Goal: Information Seeking & Learning: Learn about a topic

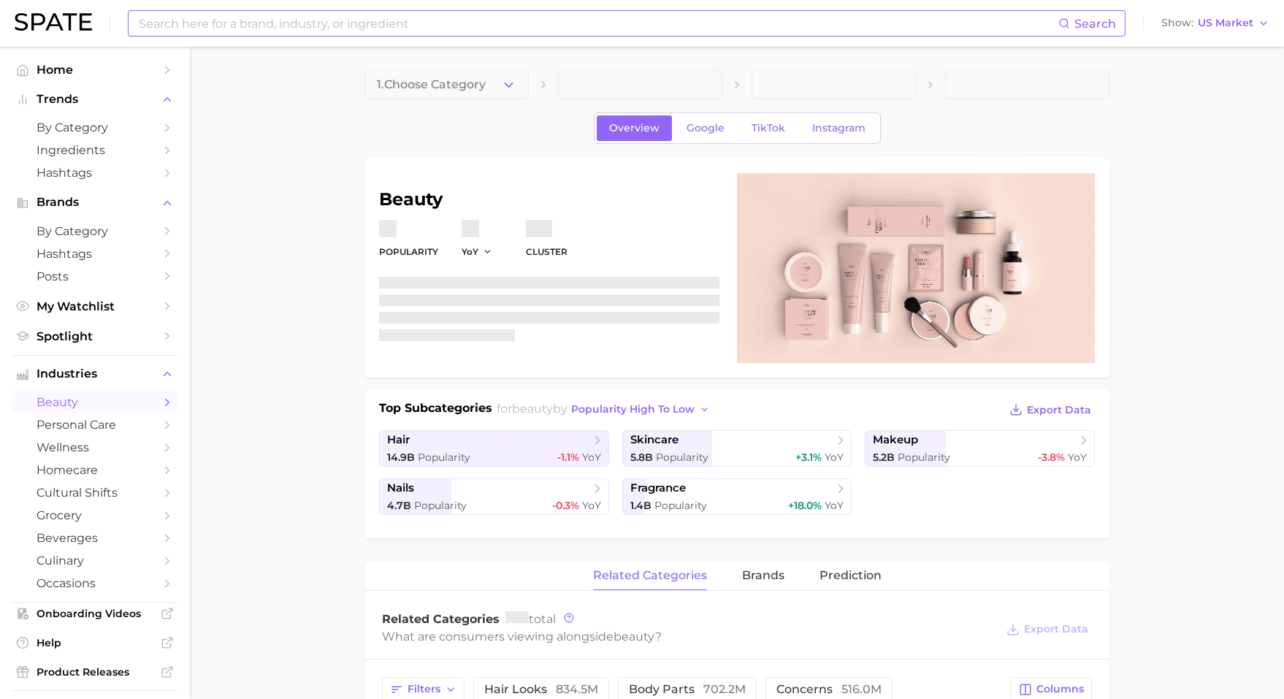
click at [432, 17] on input at bounding box center [597, 23] width 921 height 25
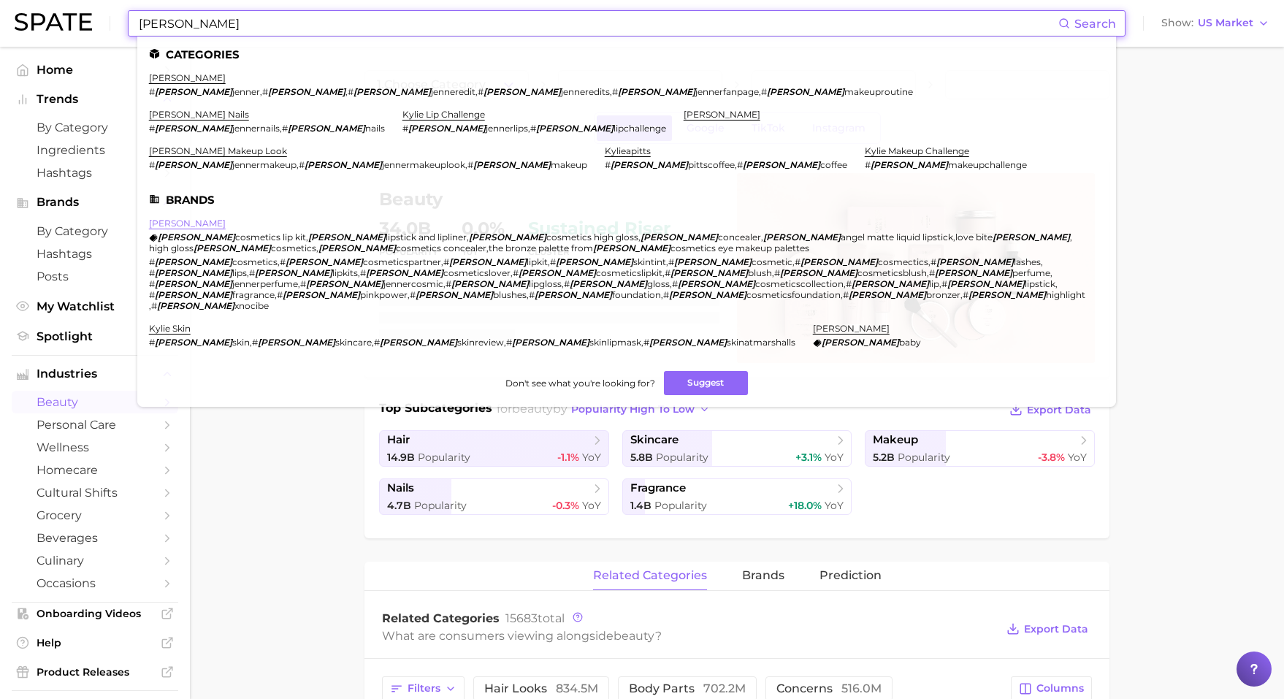
type input "[PERSON_NAME]"
click at [186, 218] on link "[PERSON_NAME]" at bounding box center [187, 223] width 77 height 11
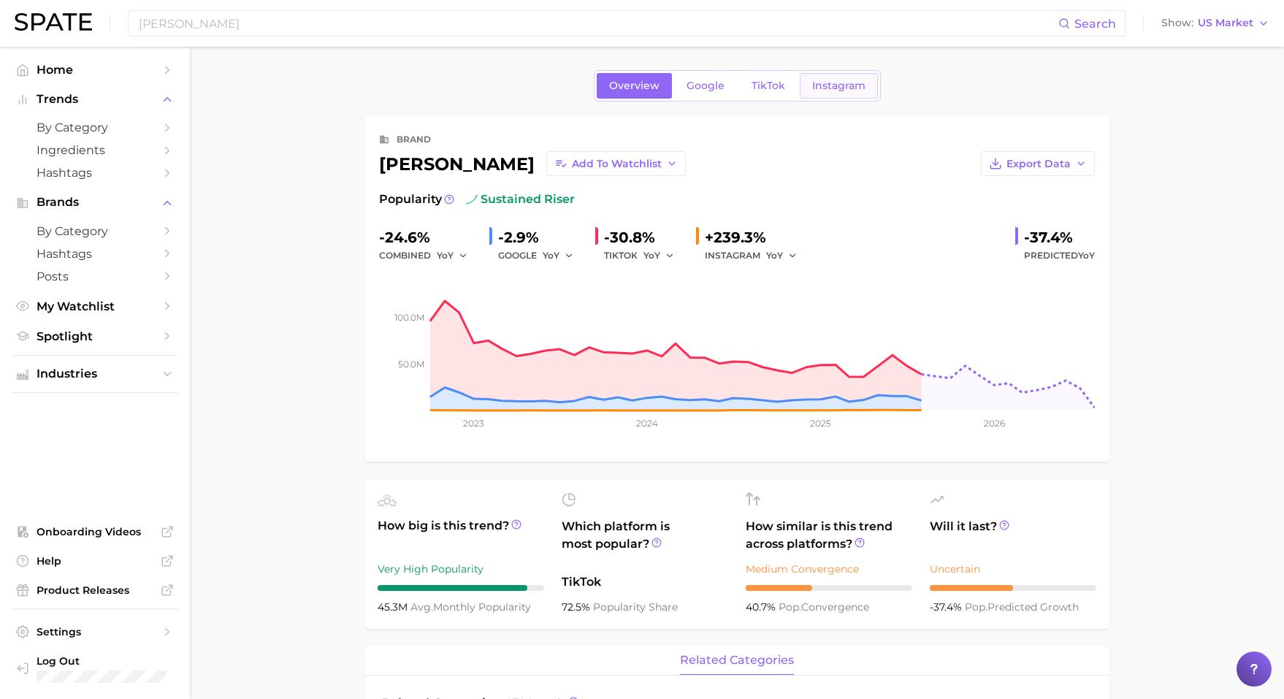
click at [824, 84] on span "Instagram" at bounding box center [838, 86] width 53 height 12
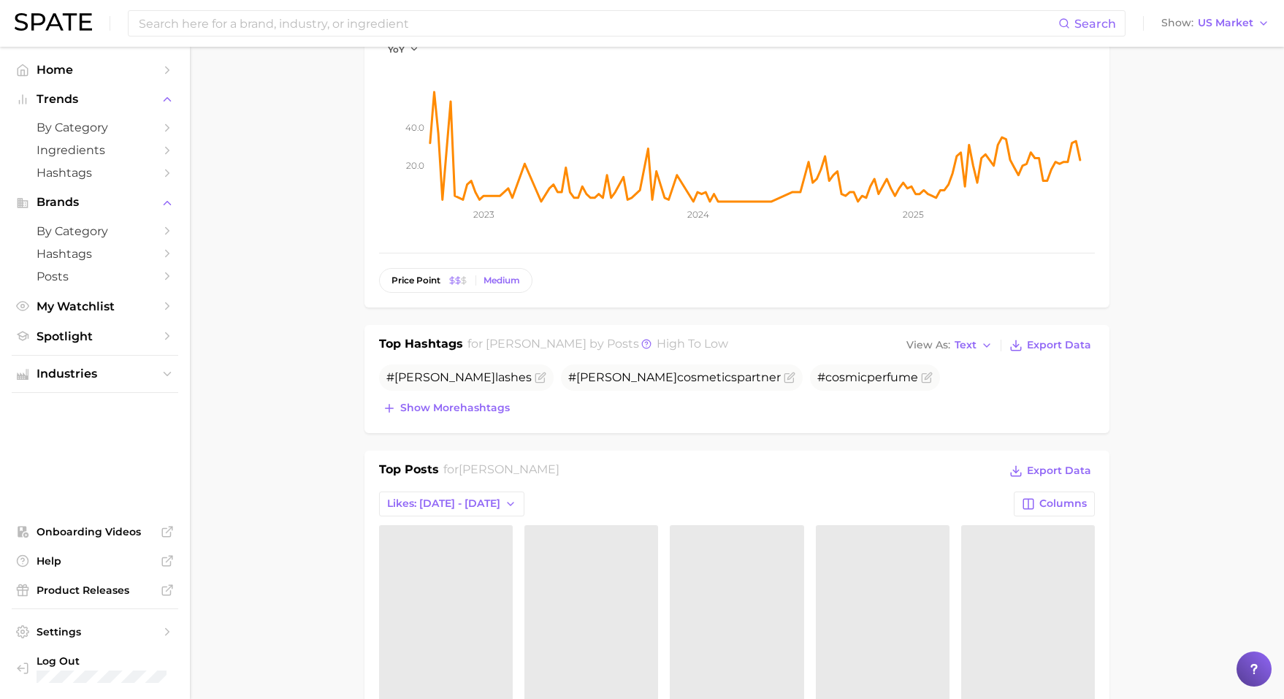
scroll to position [401, 0]
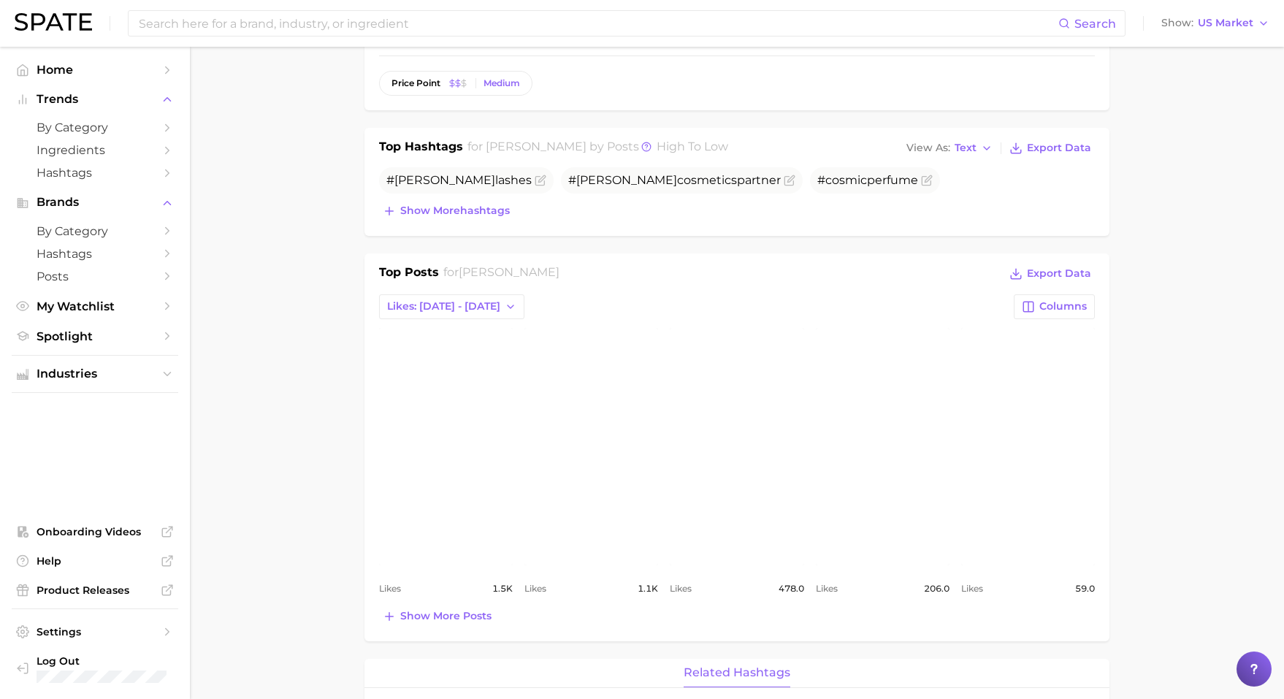
click at [492, 426] on link "view post on Instagram" at bounding box center [446, 446] width 134 height 237
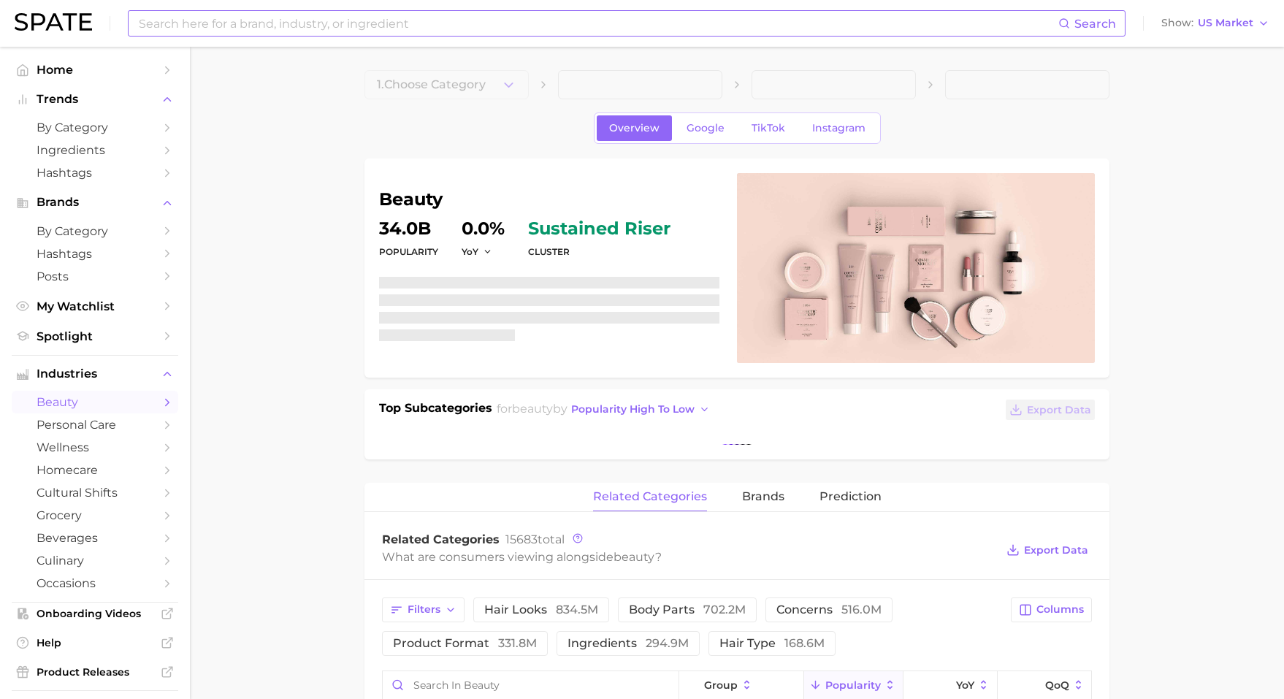
click at [485, 26] on input at bounding box center [597, 23] width 921 height 25
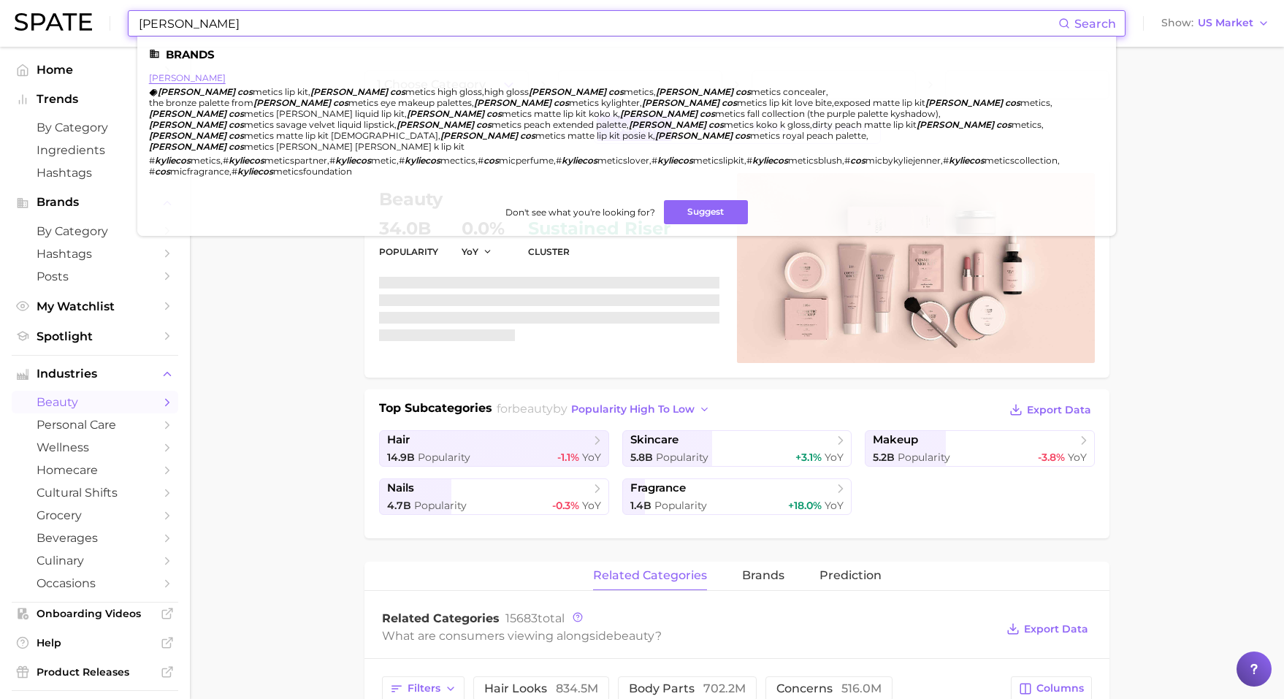
type input "[PERSON_NAME]"
click at [172, 79] on link "[PERSON_NAME]" at bounding box center [187, 77] width 77 height 11
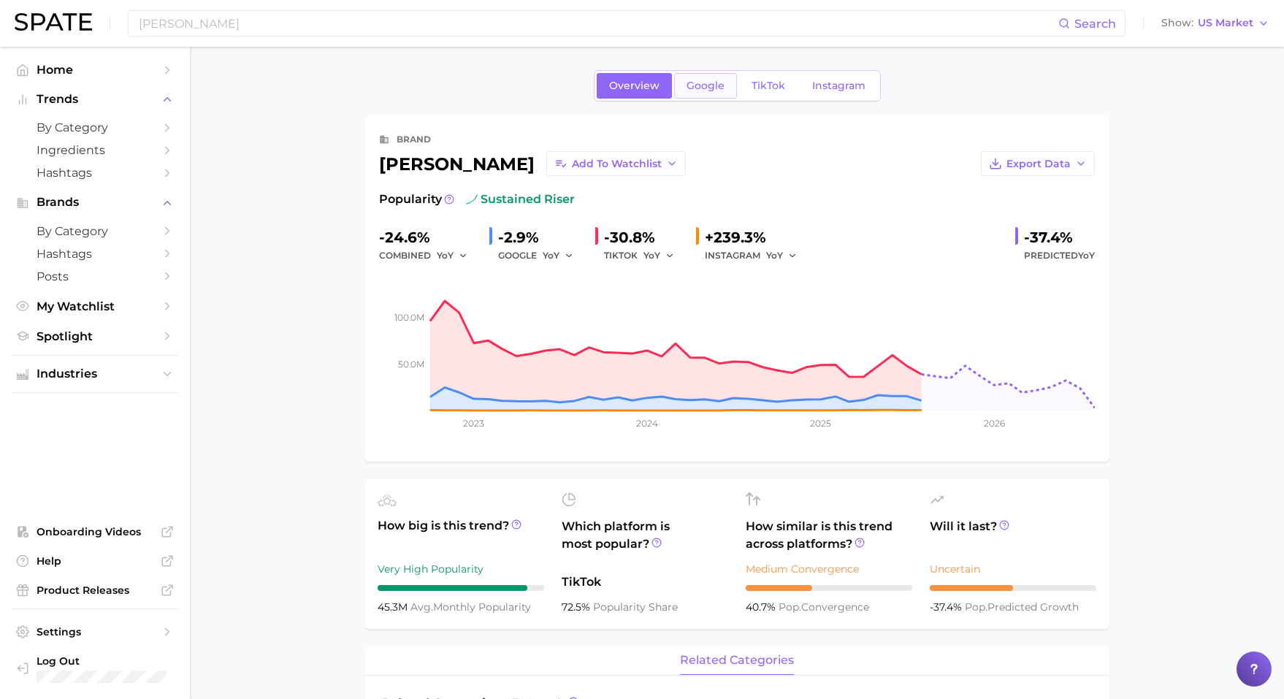
click at [710, 86] on span "Google" at bounding box center [705, 86] width 38 height 12
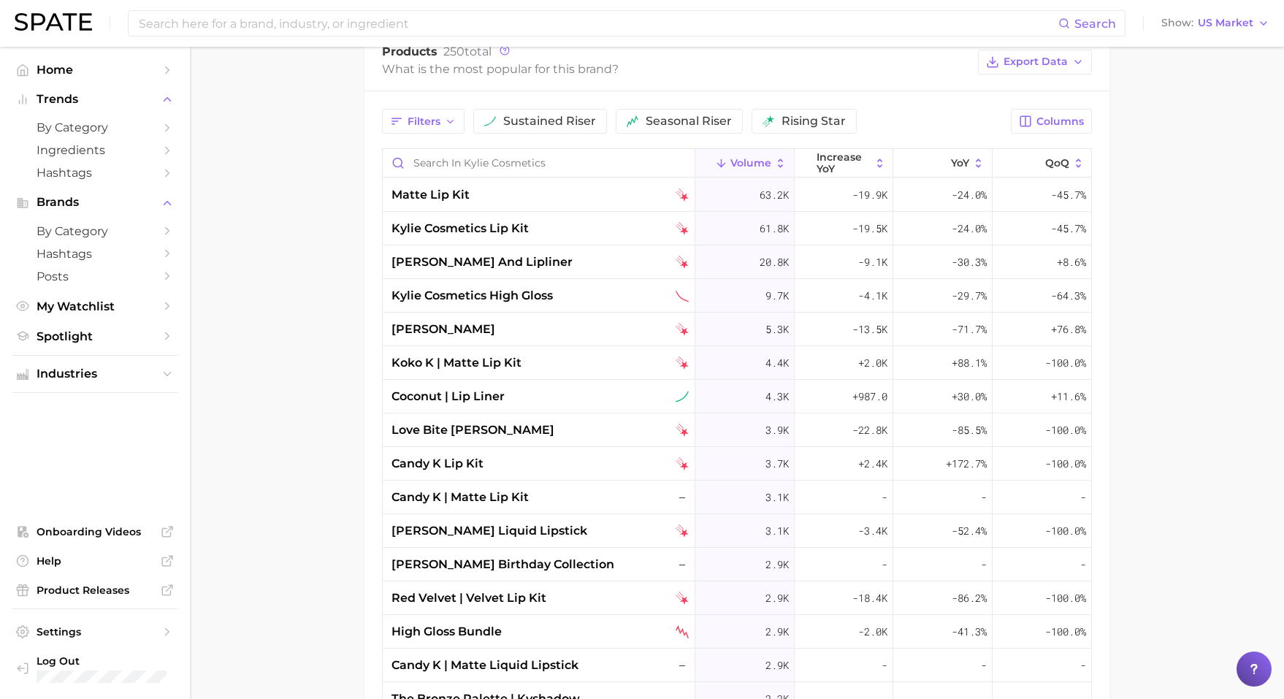
scroll to position [621, 0]
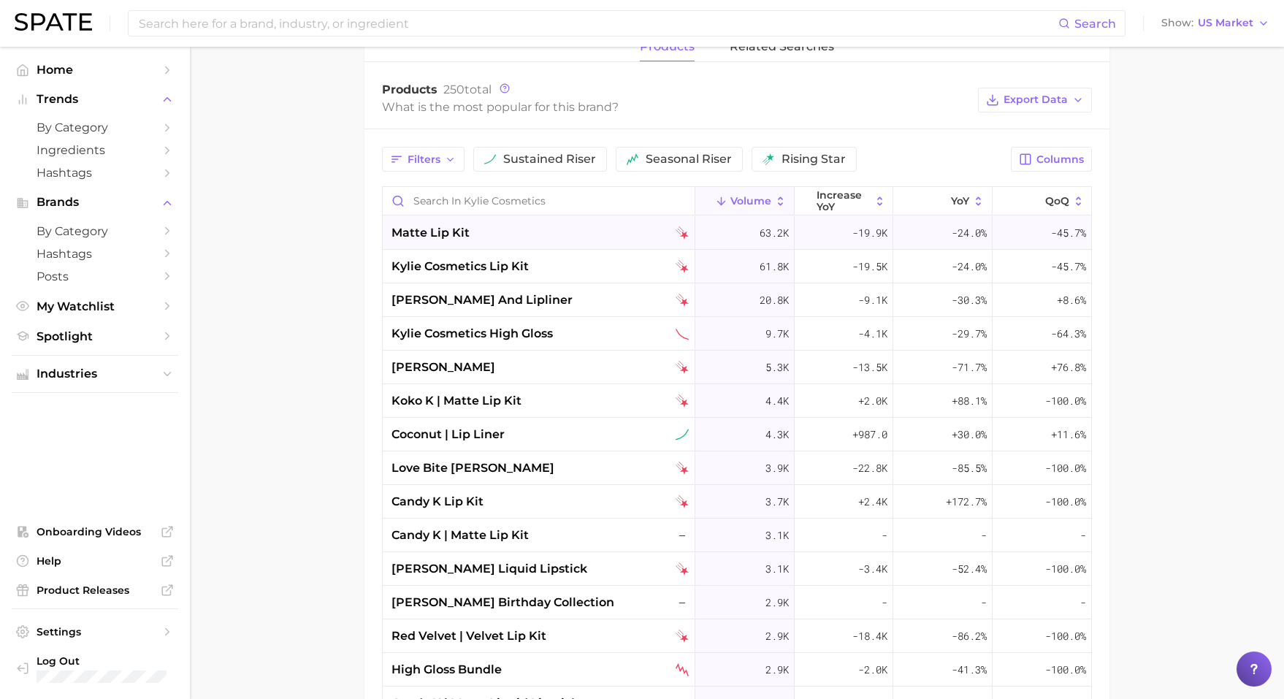
click at [569, 231] on div "matte lip kit" at bounding box center [539, 233] width 297 height 18
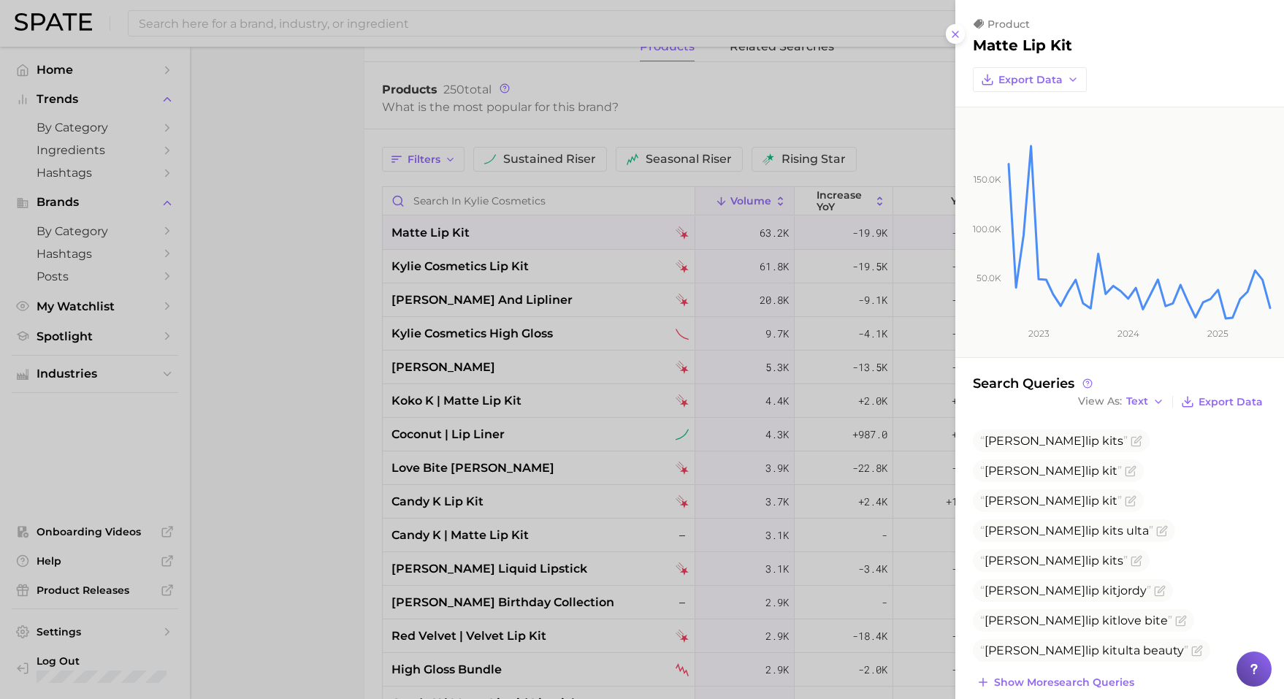
click at [569, 231] on div at bounding box center [642, 349] width 1284 height 699
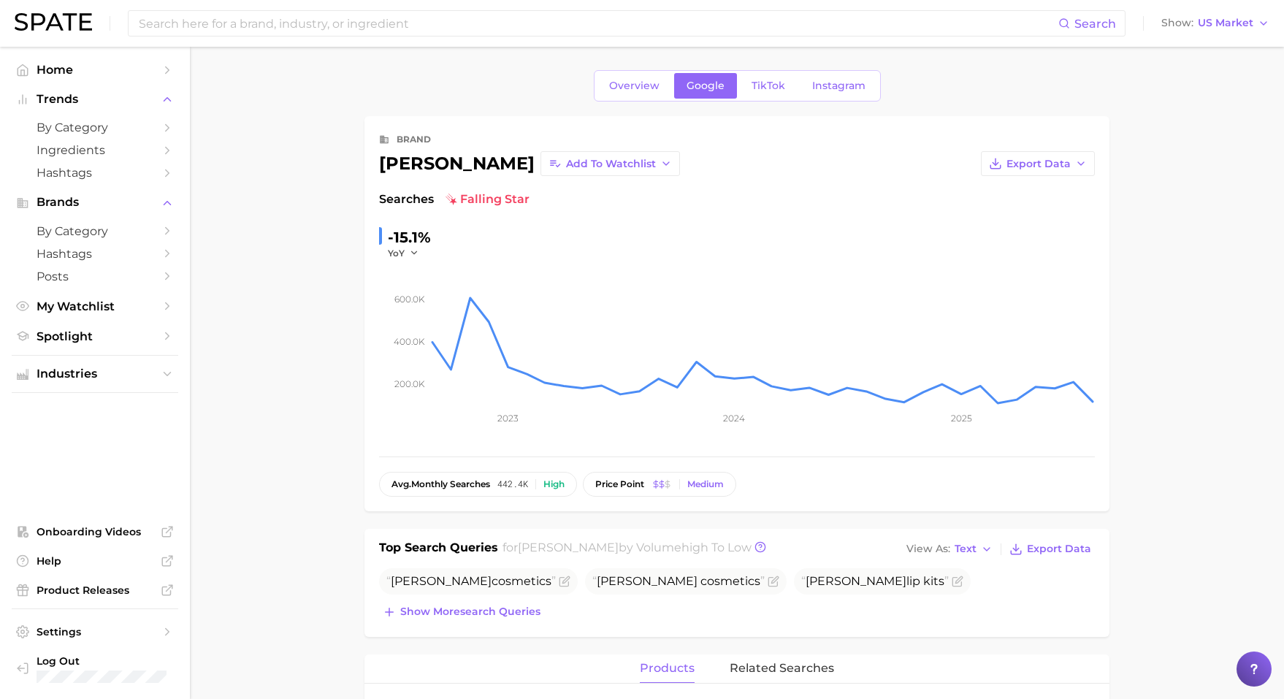
scroll to position [0, 0]
click at [761, 90] on span "TikTok" at bounding box center [768, 86] width 34 height 12
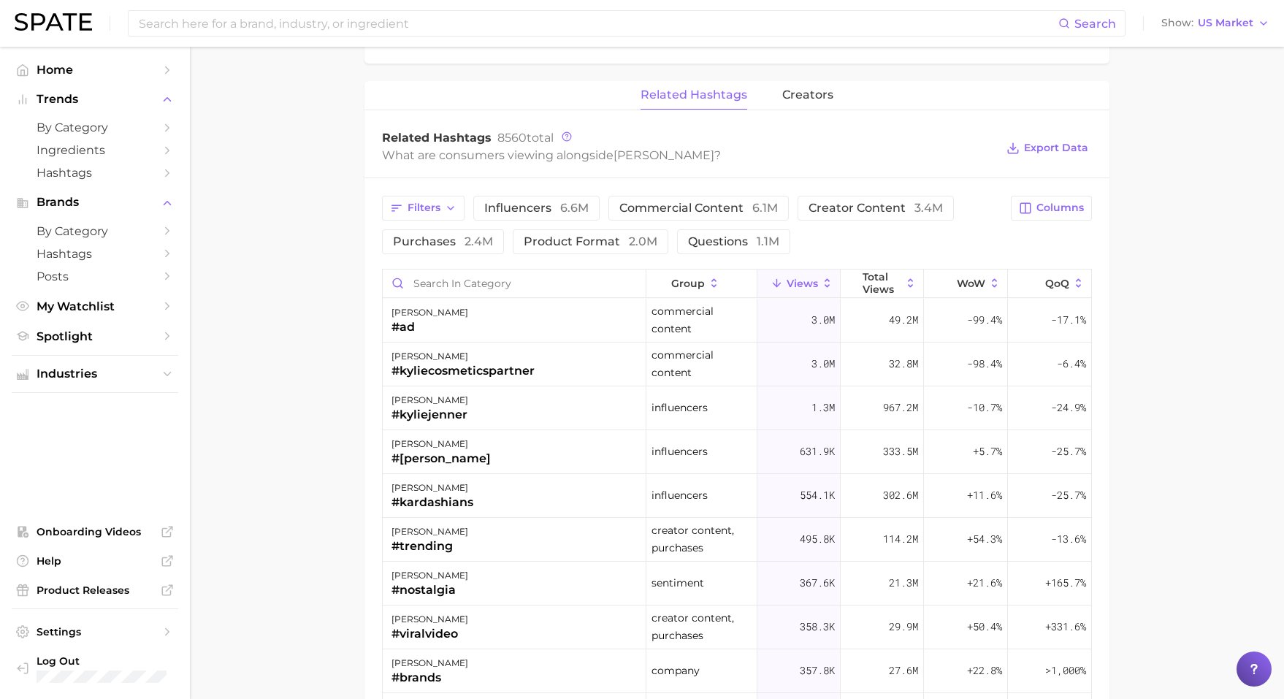
scroll to position [1047, 0]
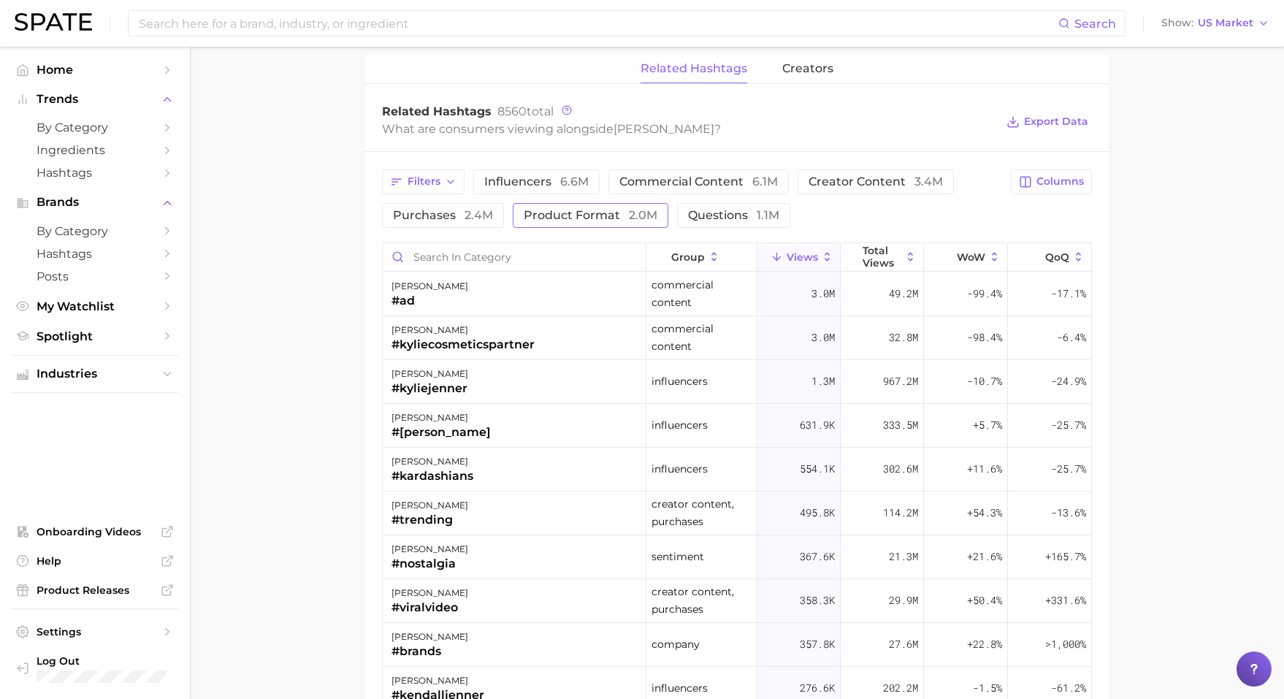
click at [565, 219] on button "product format 2.0m" at bounding box center [591, 215] width 156 height 25
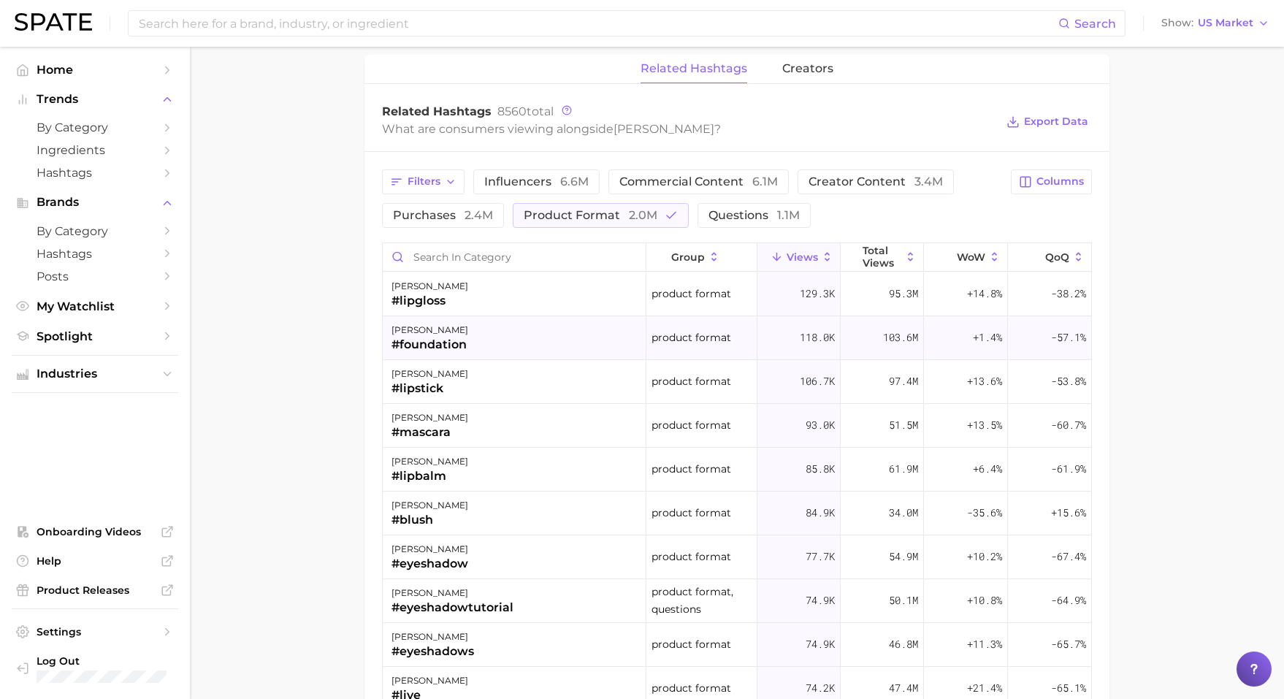
click at [490, 317] on div "[PERSON_NAME] #foundation" at bounding box center [515, 338] width 264 height 44
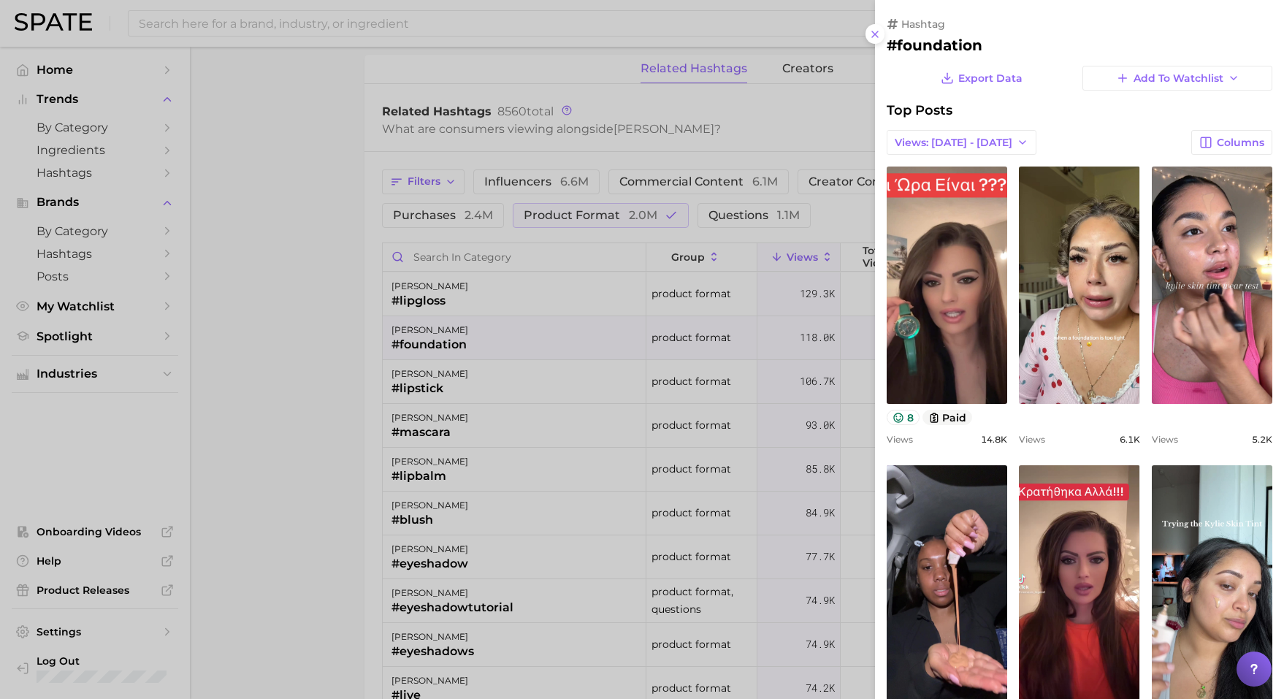
scroll to position [0, 0]
click at [481, 290] on div at bounding box center [642, 349] width 1284 height 699
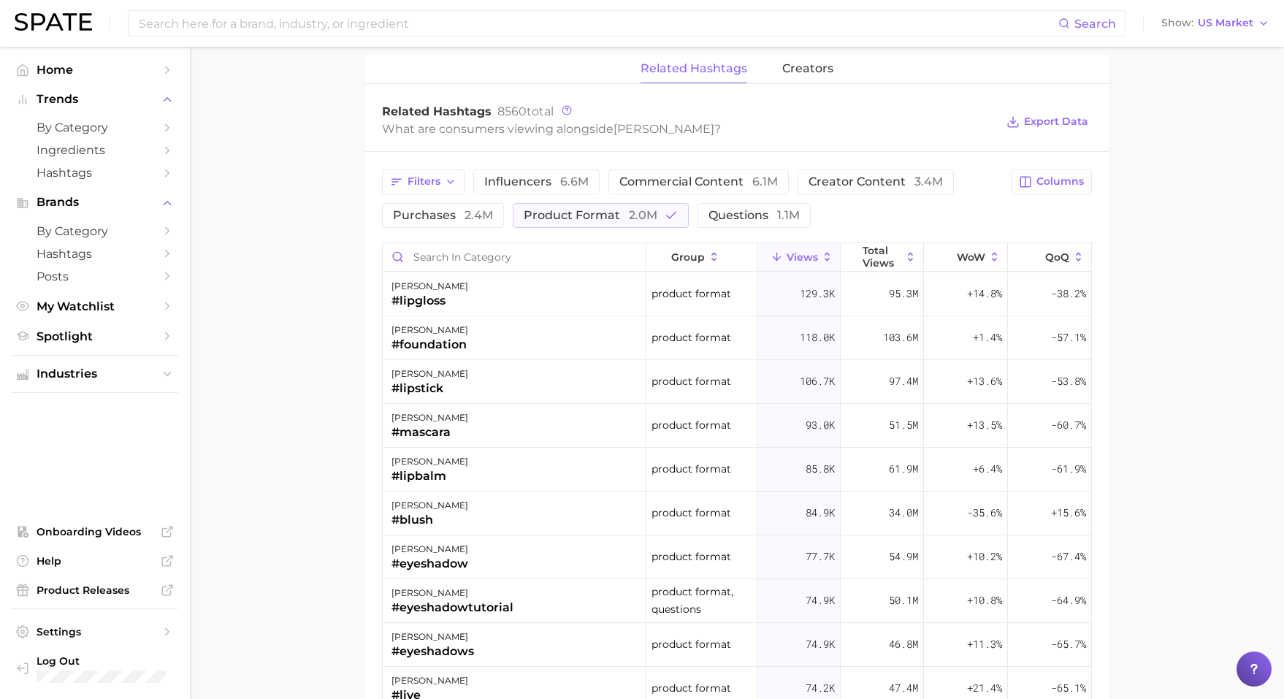
click at [481, 290] on div "kylie cosmetics #lipgloss" at bounding box center [515, 294] width 264 height 44
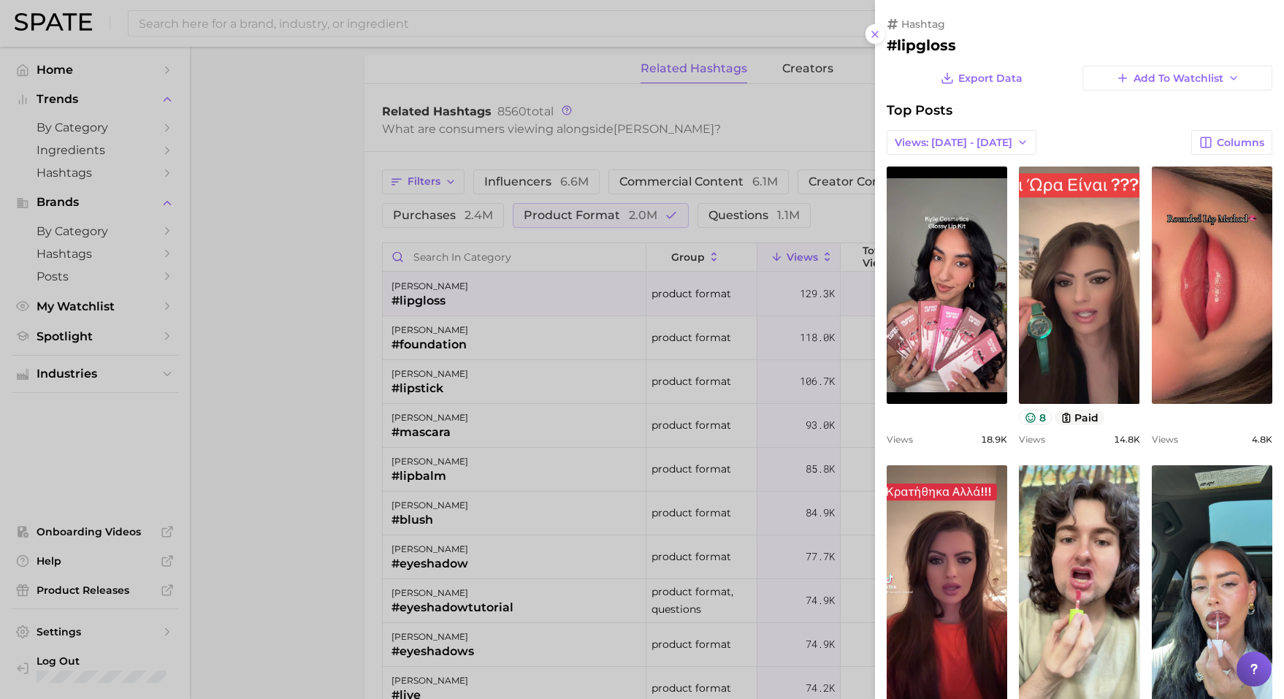
click at [648, 398] on div at bounding box center [642, 349] width 1284 height 699
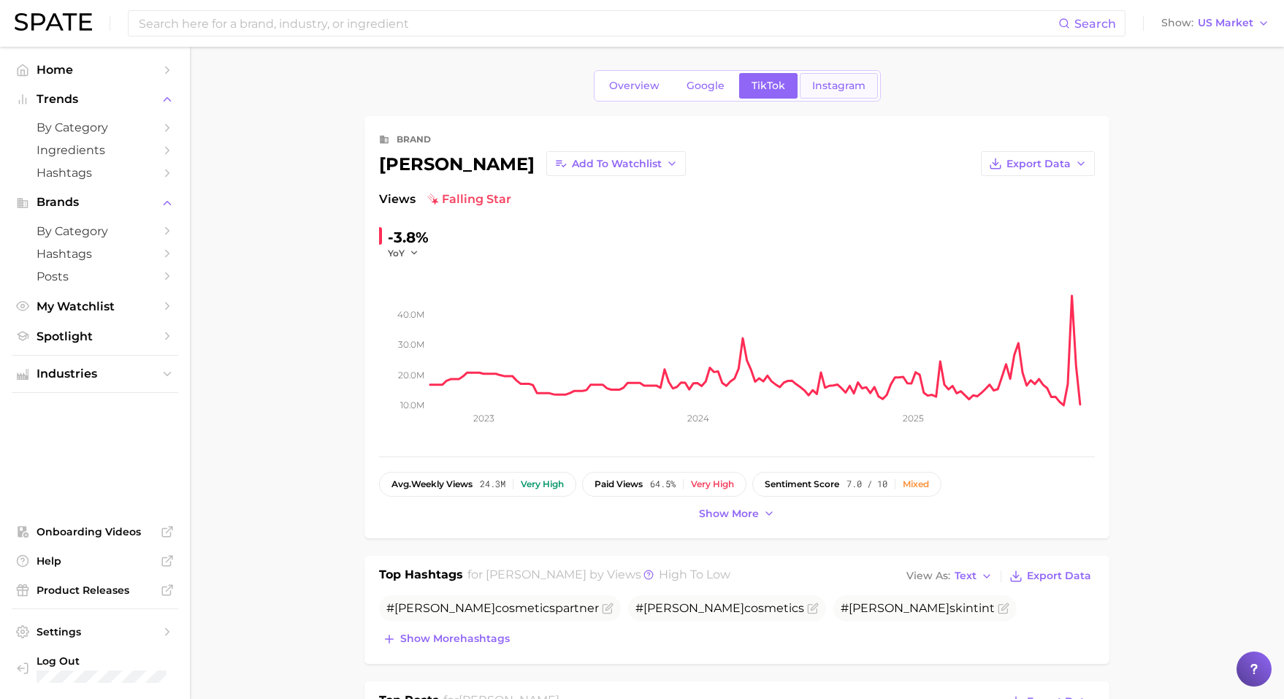
click at [820, 85] on span "Instagram" at bounding box center [838, 86] width 53 height 12
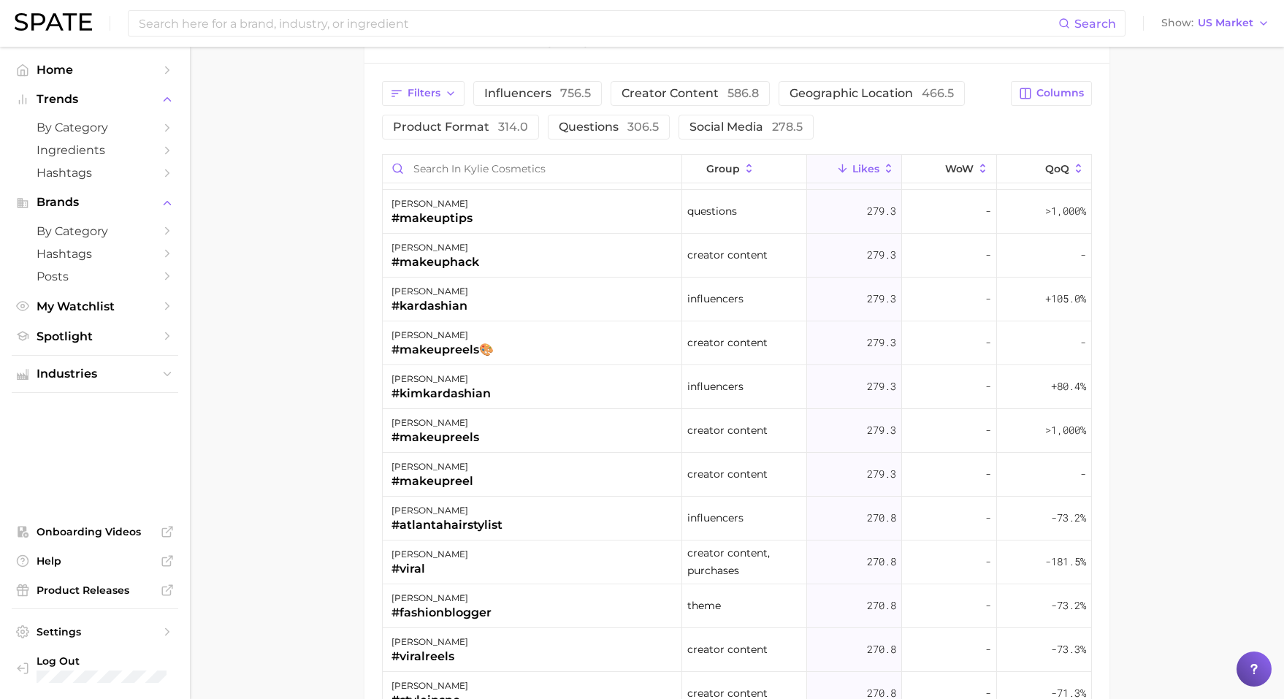
scroll to position [261, 0]
click at [599, 29] on input at bounding box center [597, 23] width 921 height 25
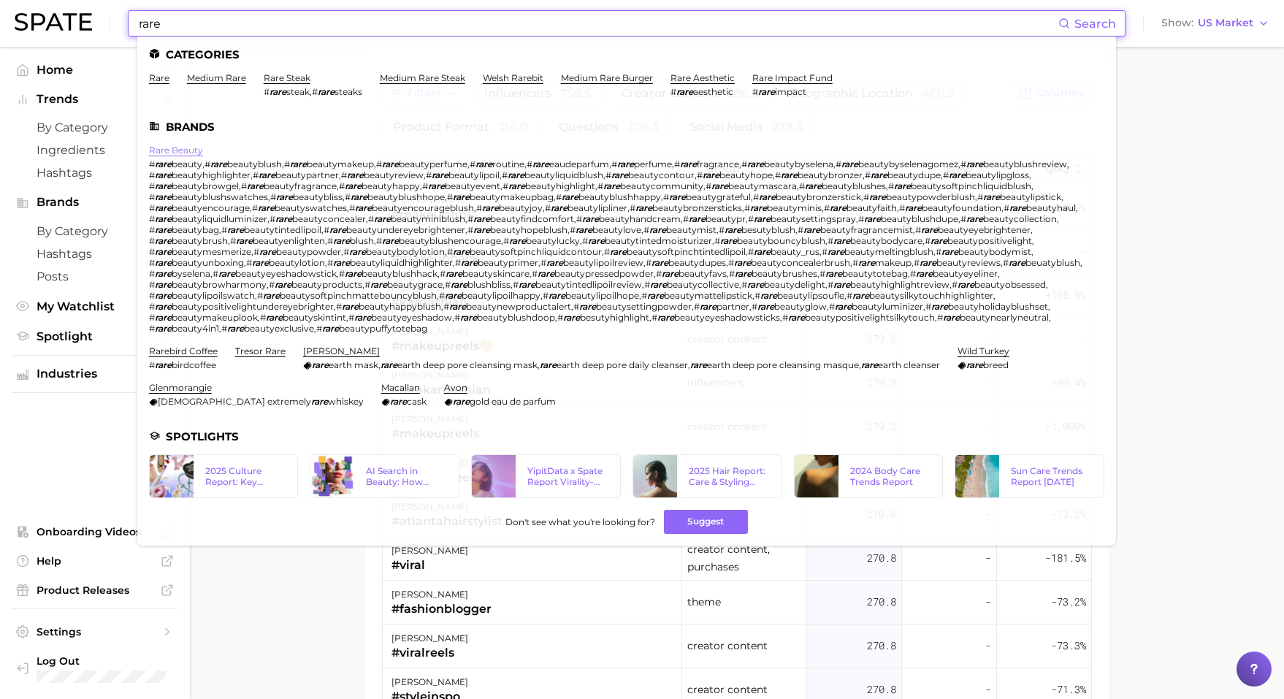
click at [174, 153] on link "rare beauty" at bounding box center [176, 150] width 54 height 11
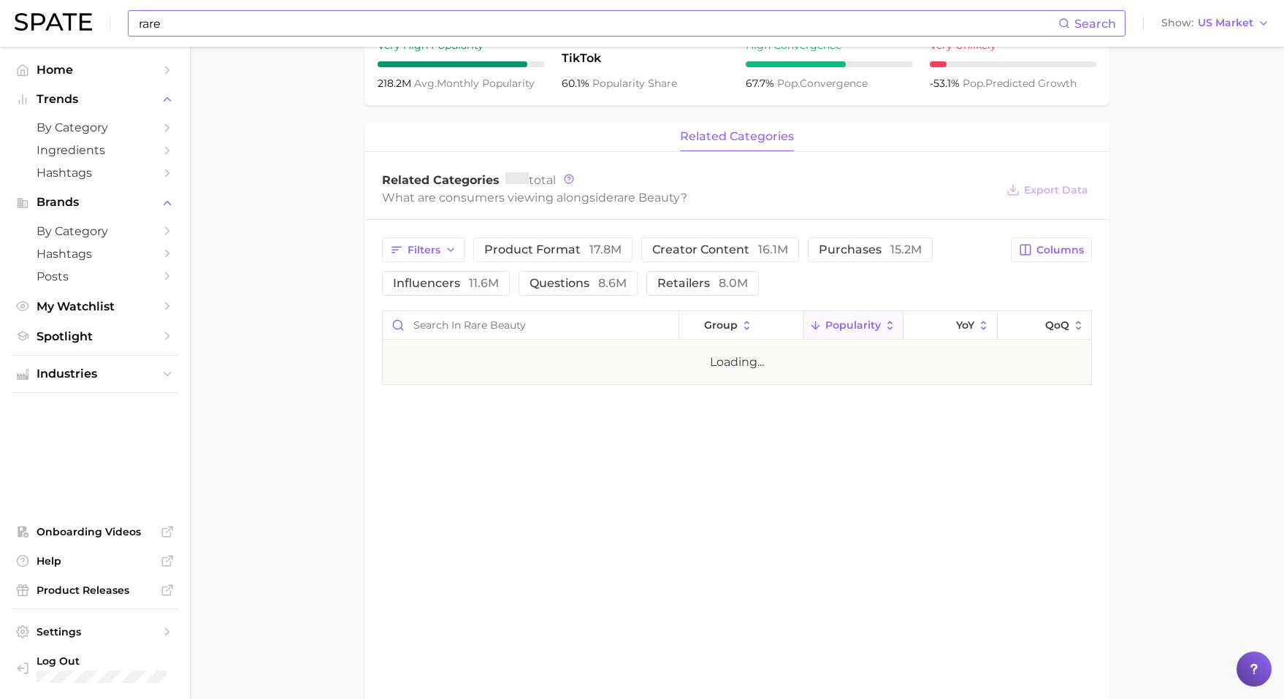
scroll to position [519, 0]
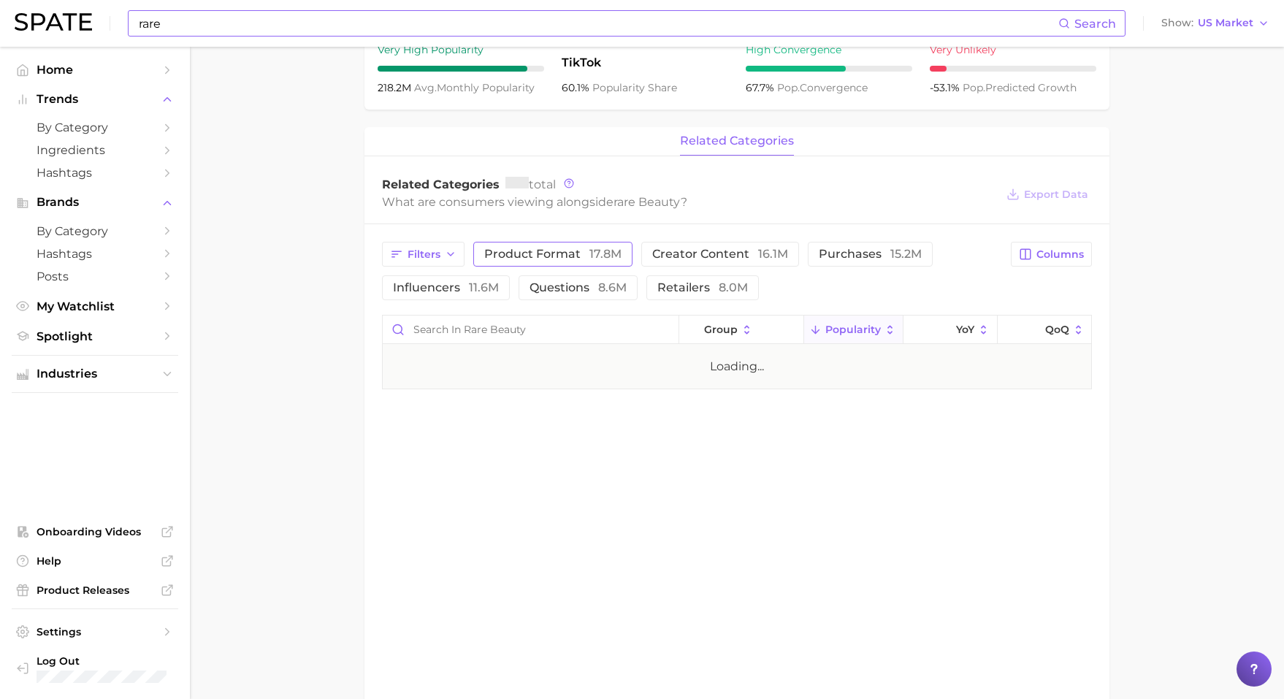
click at [580, 257] on span "product format 17.8m" at bounding box center [552, 254] width 137 height 12
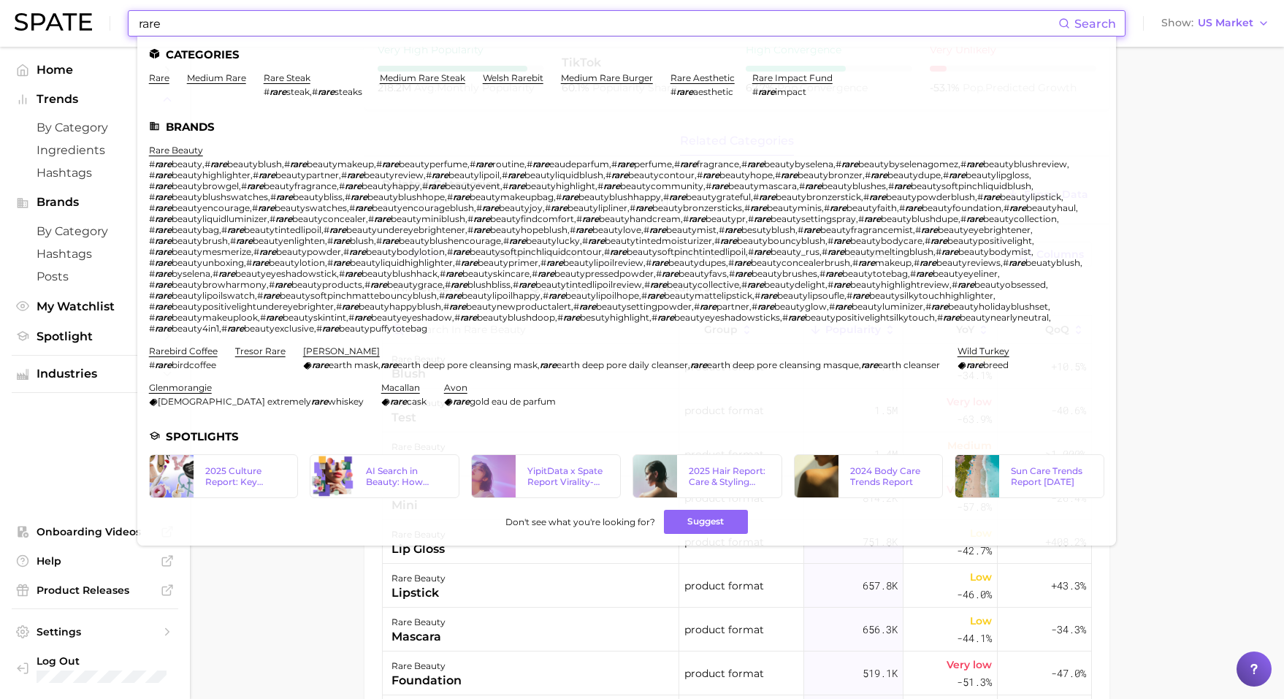
click at [606, 28] on input "rare" at bounding box center [597, 23] width 921 height 25
drag, startPoint x: 606, startPoint y: 28, endPoint x: 315, endPoint y: 7, distance: 292.2
click at [315, 7] on div "rare Search Categories rare medium rare rare steak # rare steak , # rare steaks…" at bounding box center [642, 23] width 1255 height 47
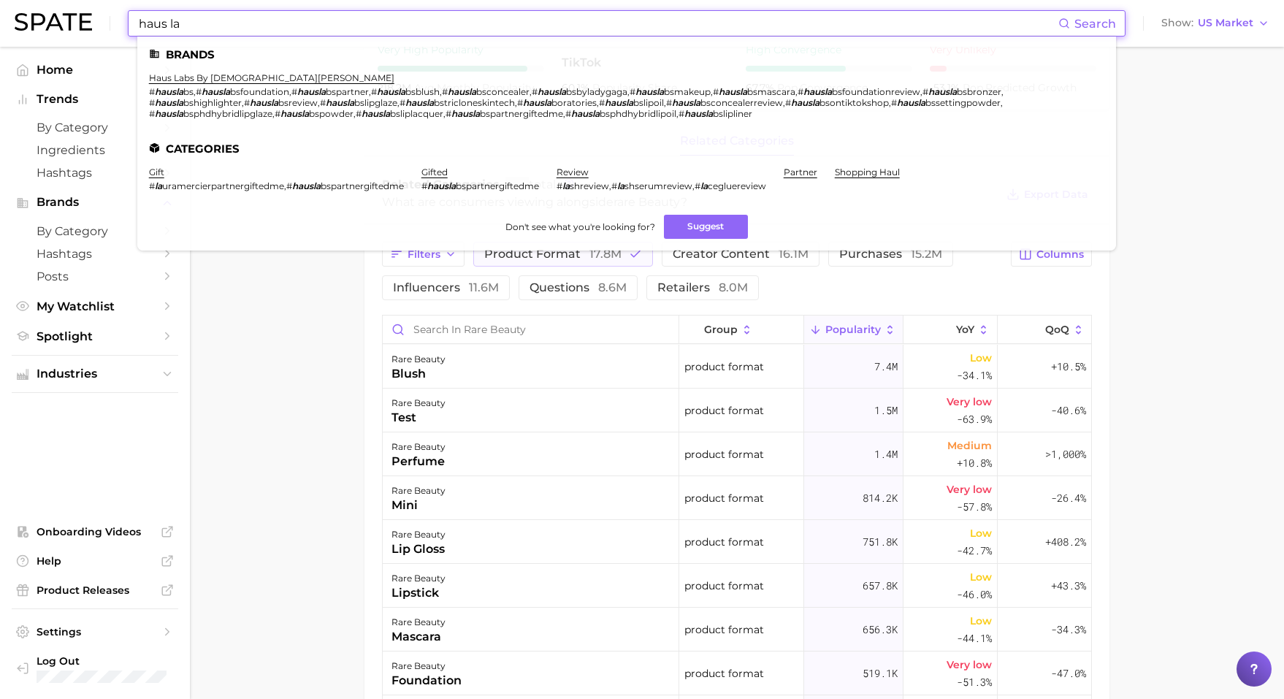
click at [196, 85] on li "haus labs by [DEMOGRAPHIC_DATA][PERSON_NAME][GEOGRAPHIC_DATA] , # hausla bsfoun…" at bounding box center [618, 95] width 938 height 47
click at [218, 72] on ul "Brands haus labs by [DEMOGRAPHIC_DATA][PERSON_NAME] # hausla bs , # hausla bsfo…" at bounding box center [626, 144] width 979 height 214
click at [224, 74] on link "haus labs by [DEMOGRAPHIC_DATA][PERSON_NAME]" at bounding box center [271, 77] width 245 height 11
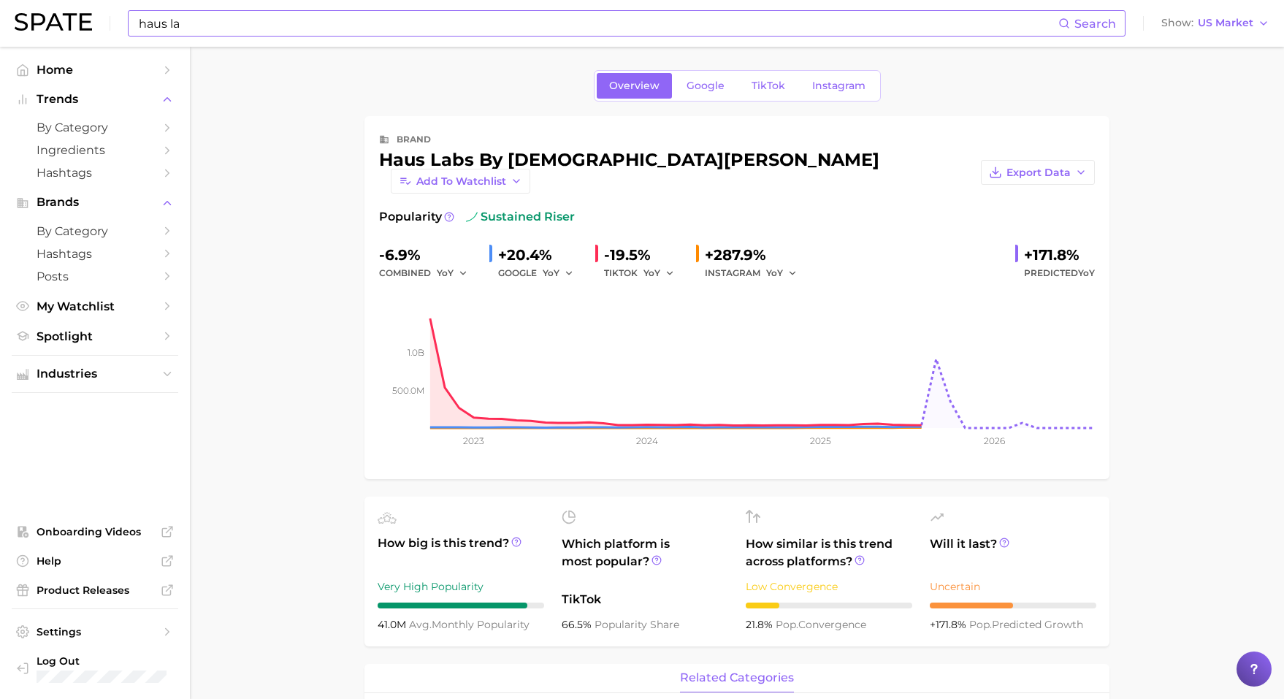
scroll to position [626, 0]
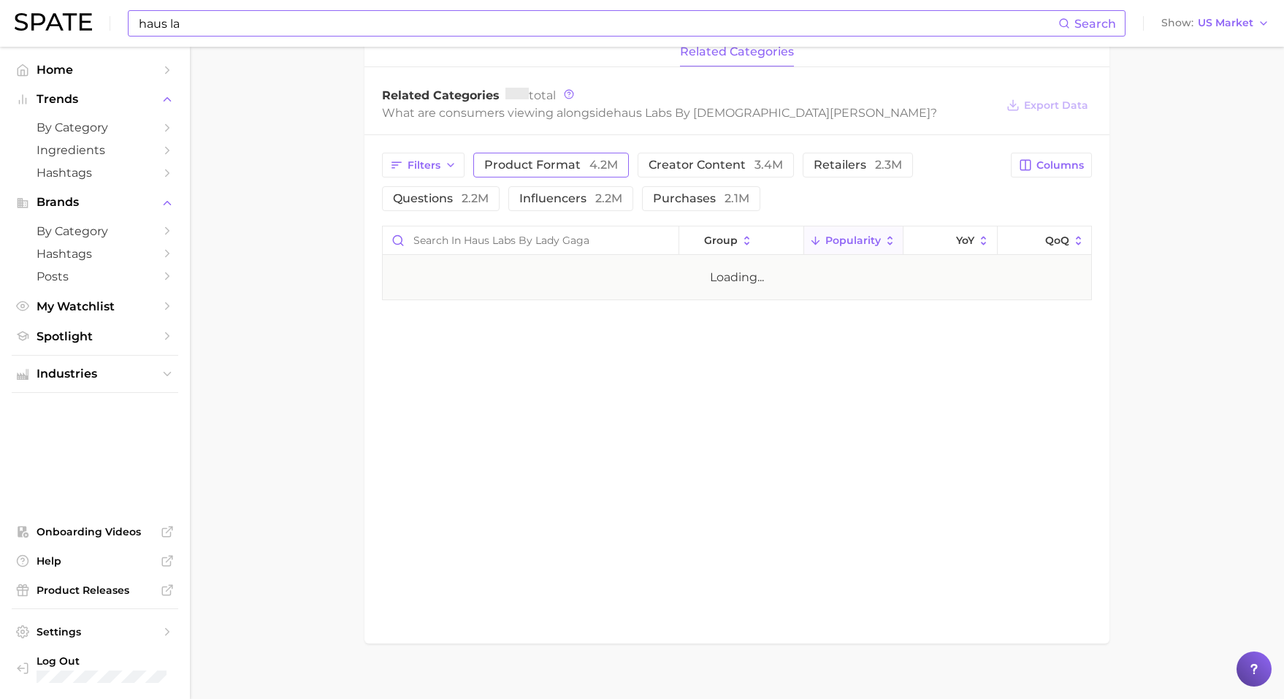
click at [573, 159] on span "product format 4.2m" at bounding box center [551, 165] width 134 height 12
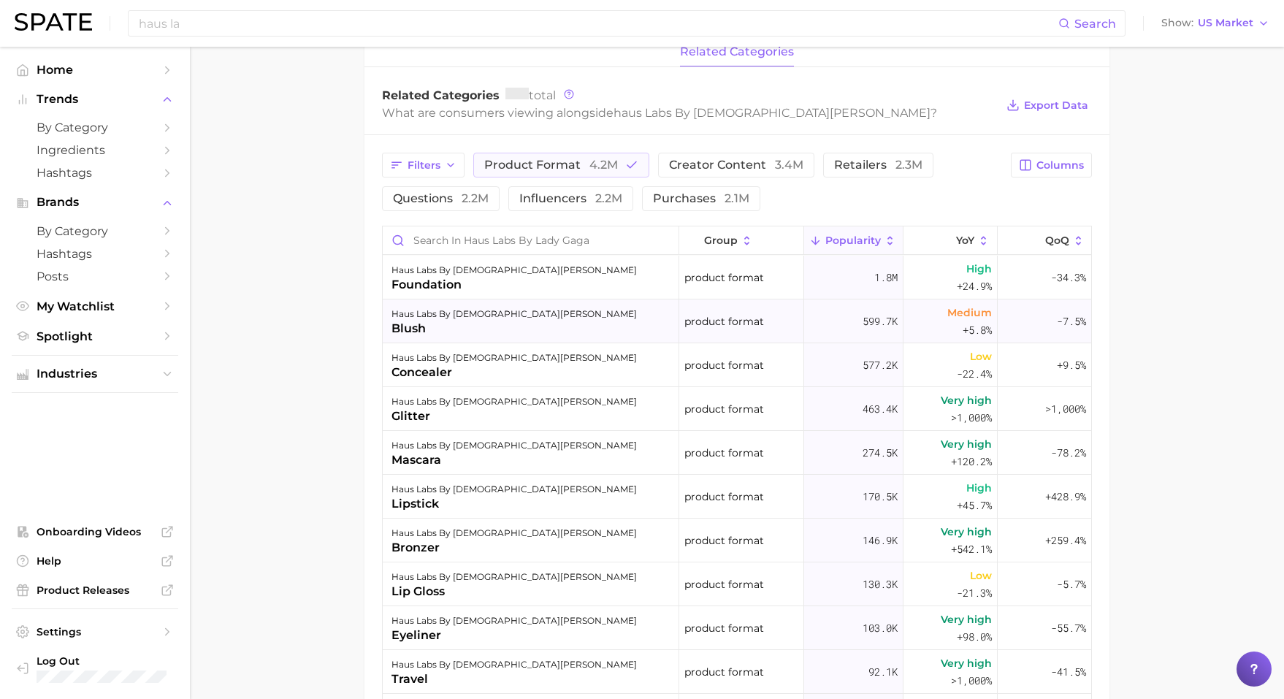
click at [446, 320] on div "blush" at bounding box center [513, 329] width 245 height 18
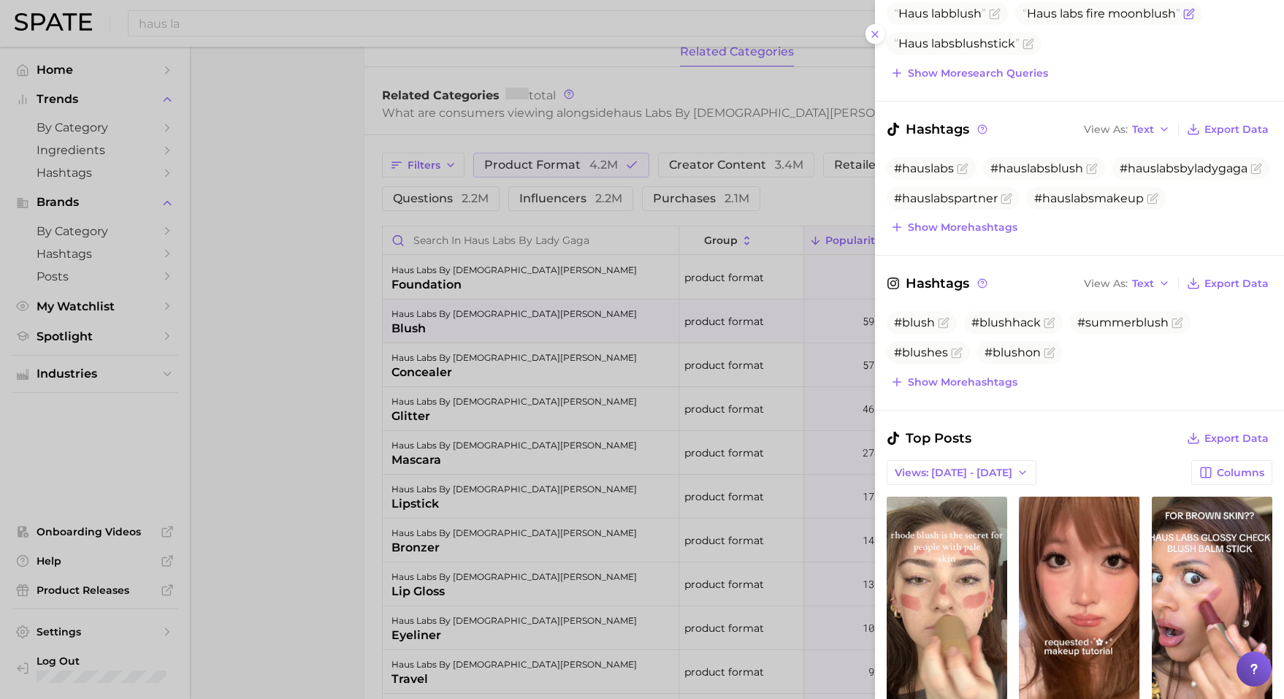
scroll to position [0, 0]
click at [289, 19] on div at bounding box center [642, 349] width 1284 height 699
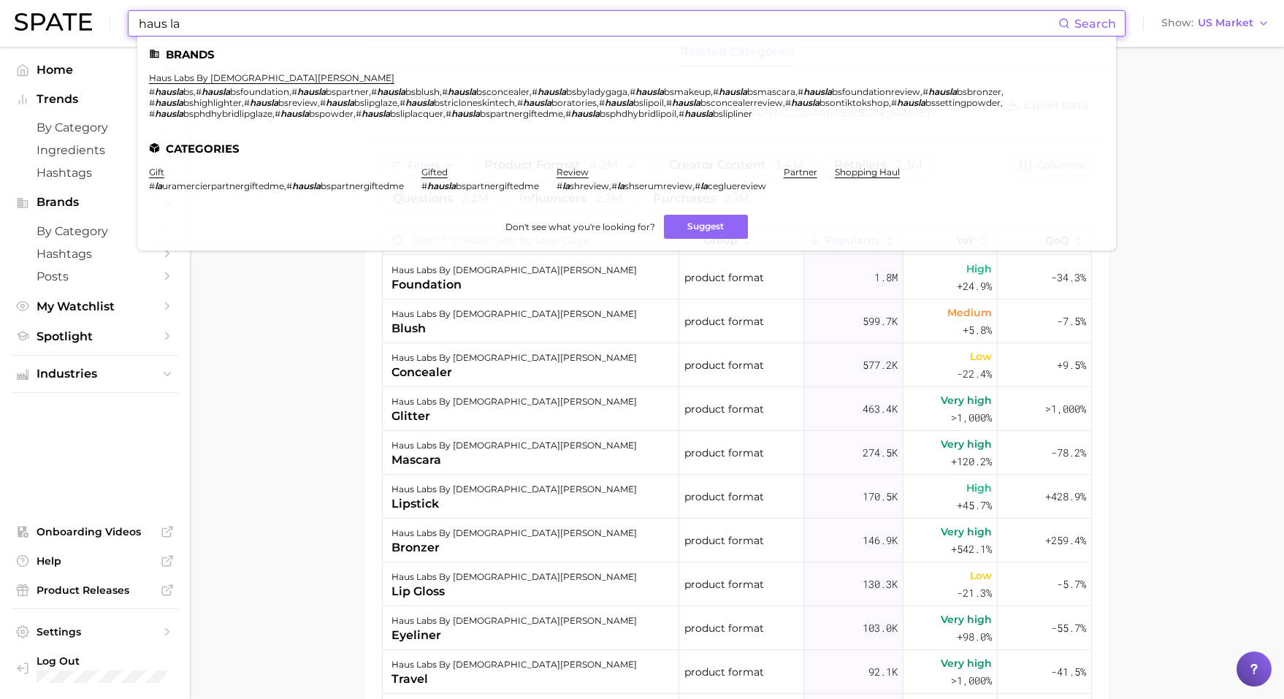
drag, startPoint x: 277, startPoint y: 22, endPoint x: -14, endPoint y: -14, distance: 292.8
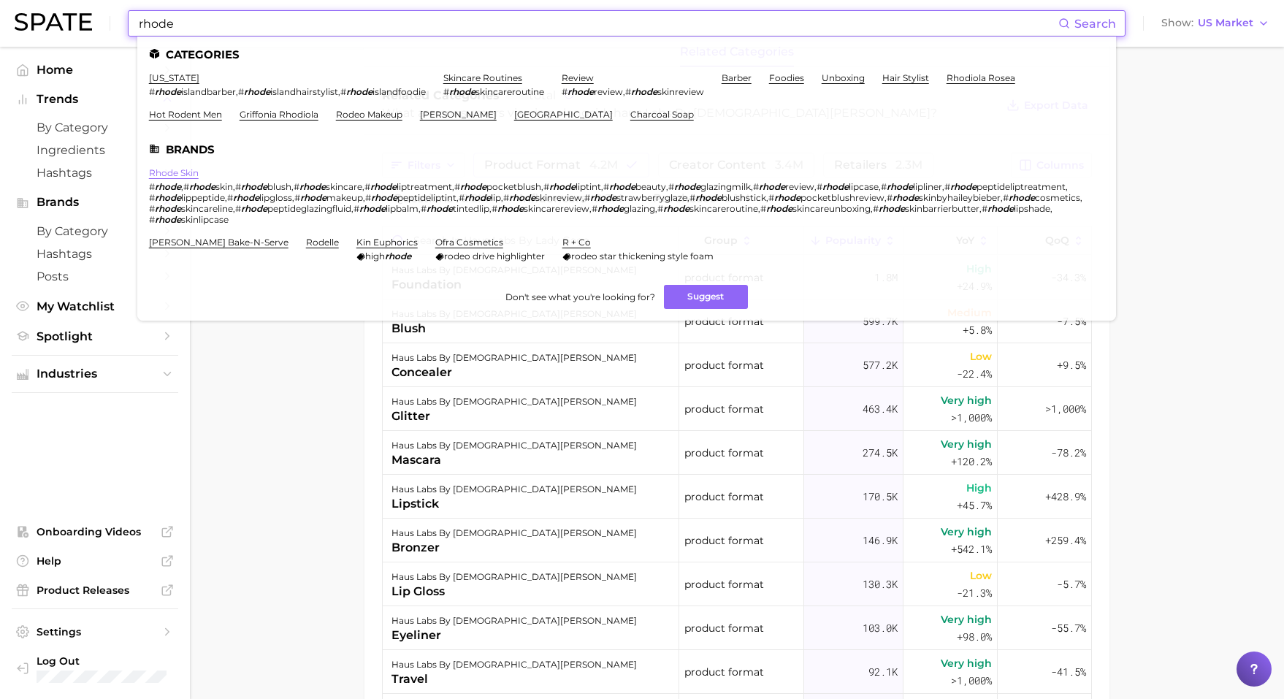
click at [183, 169] on link "rhode skin" at bounding box center [174, 172] width 50 height 11
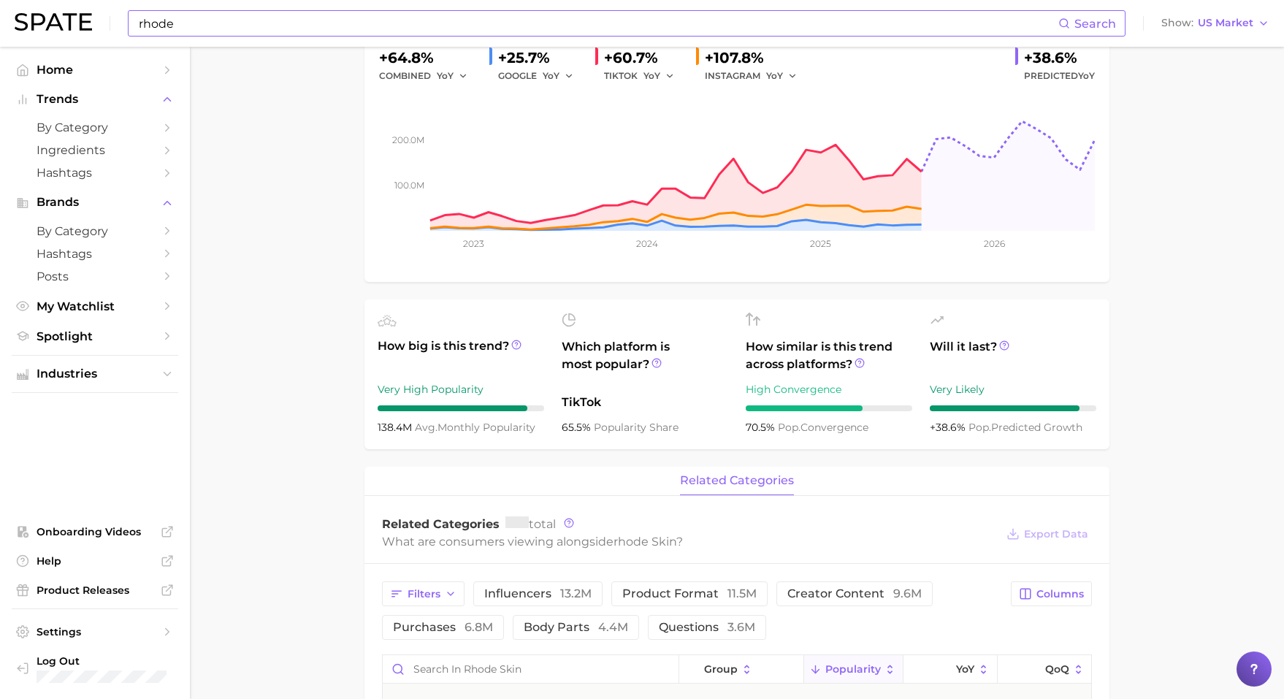
scroll to position [496, 0]
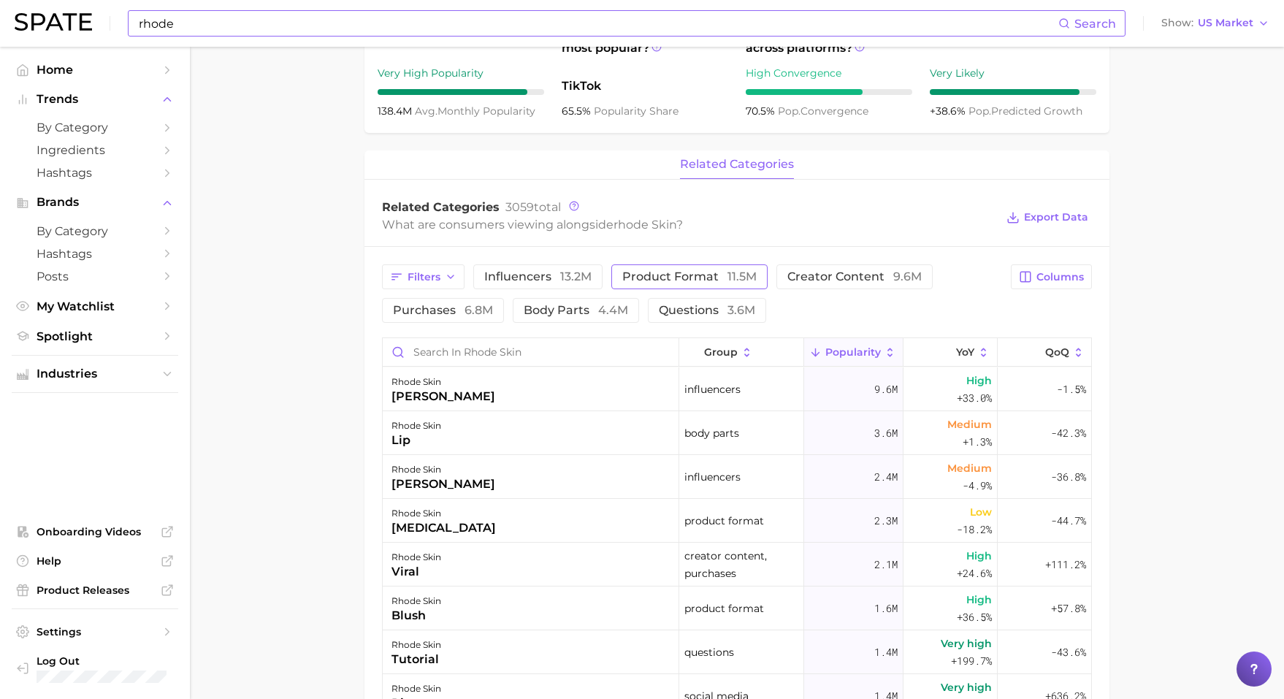
click at [680, 282] on span "product format 11.5m" at bounding box center [689, 277] width 134 height 12
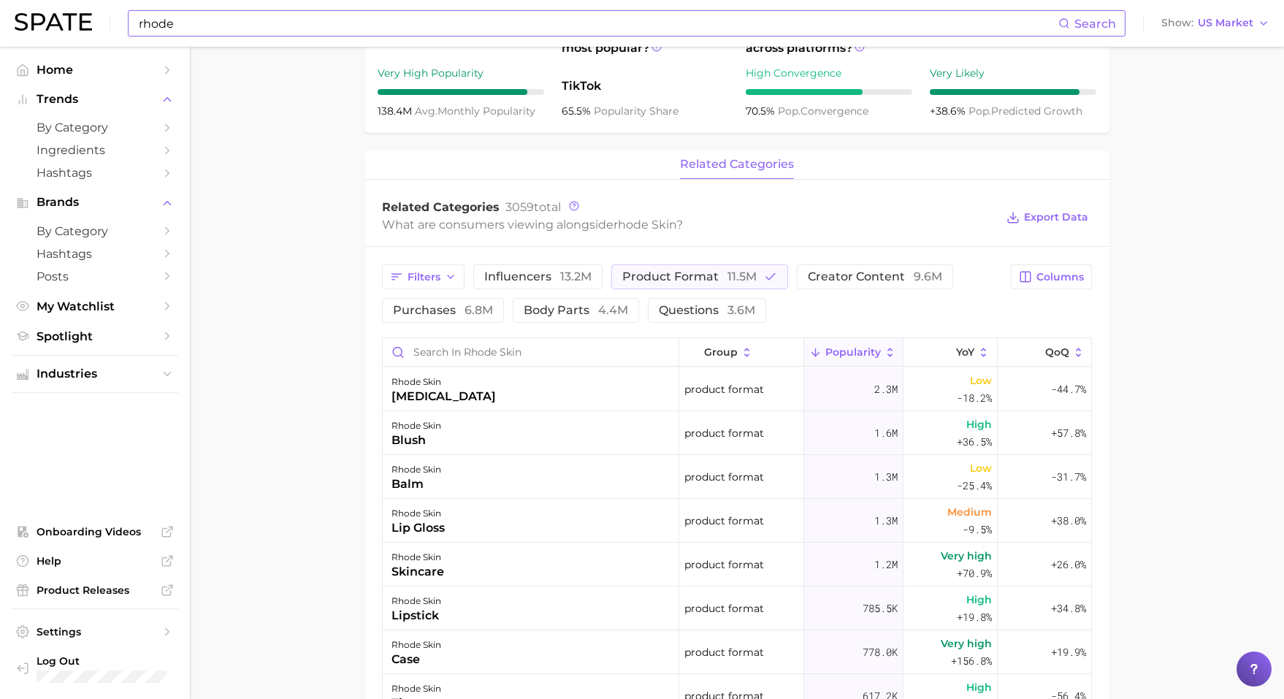
click at [391, 20] on input "rhode" at bounding box center [597, 23] width 921 height 25
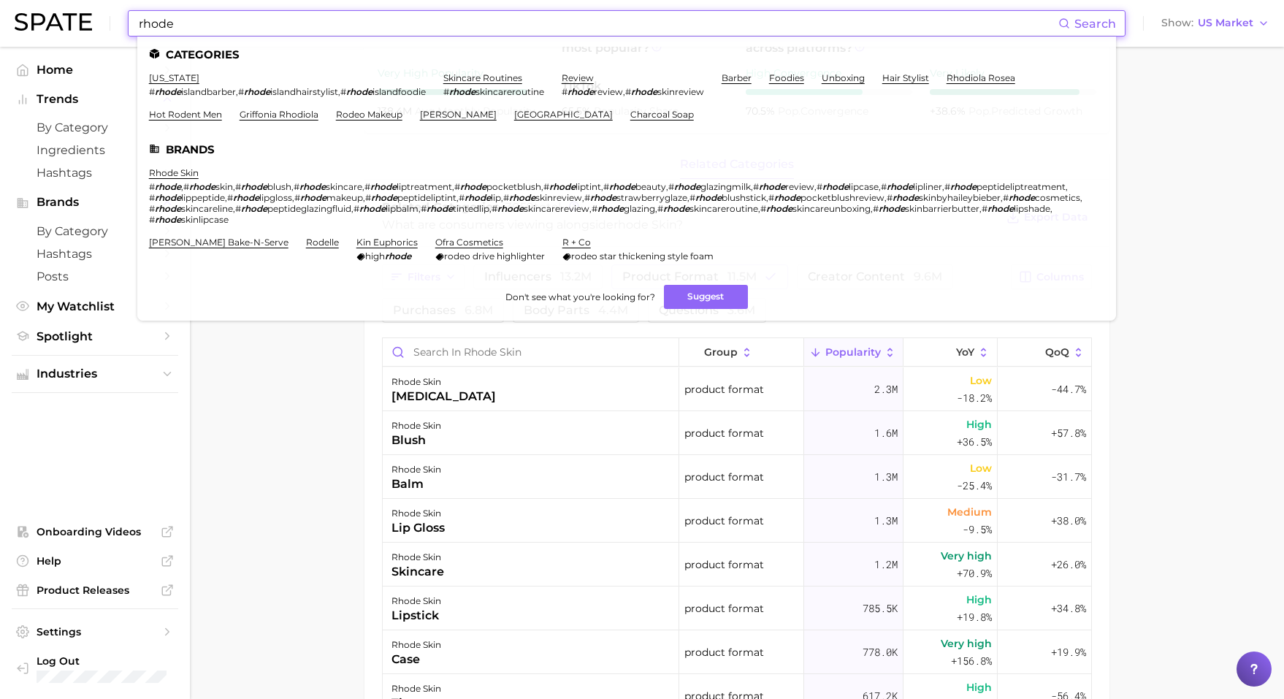
click at [391, 20] on input "rhode" at bounding box center [597, 23] width 921 height 25
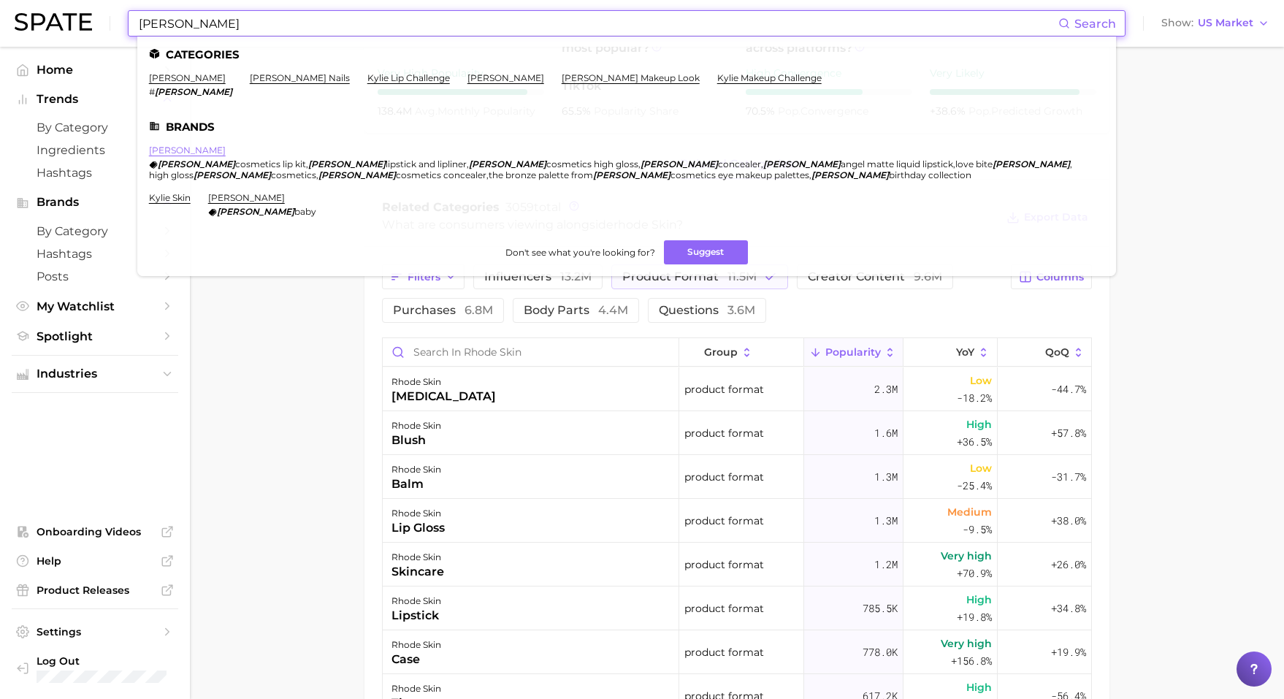
click at [203, 148] on link "[PERSON_NAME]" at bounding box center [187, 150] width 77 height 11
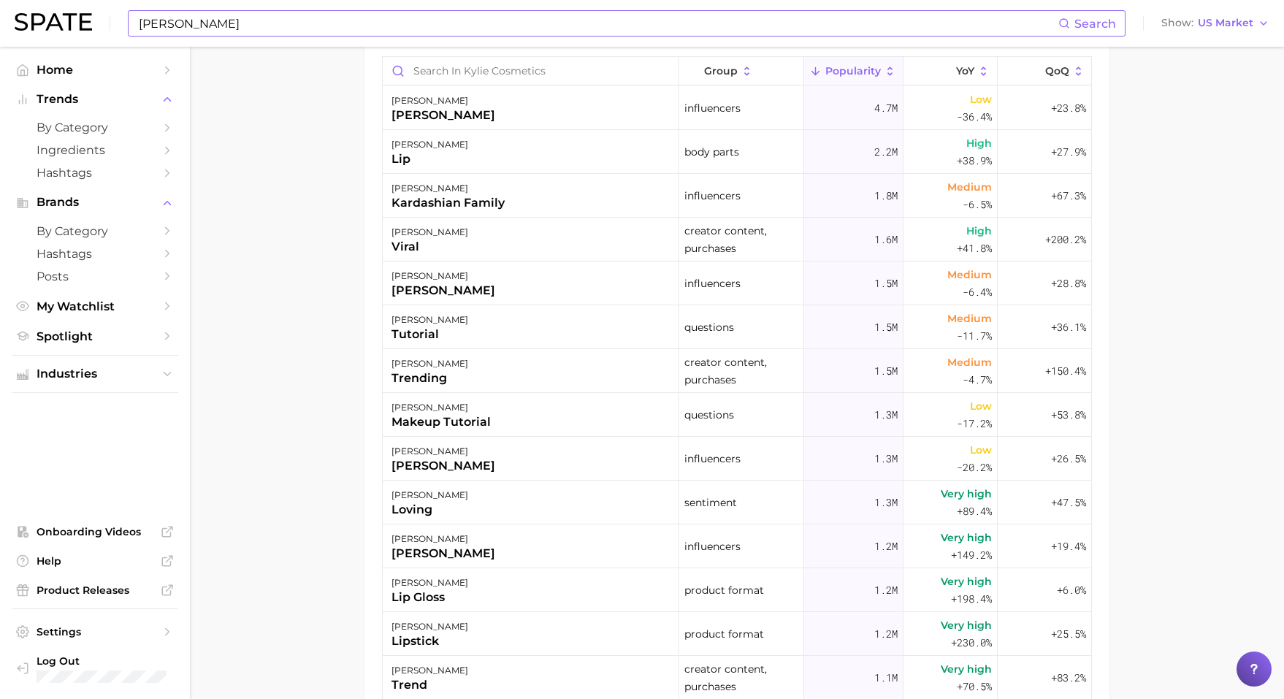
scroll to position [539, 0]
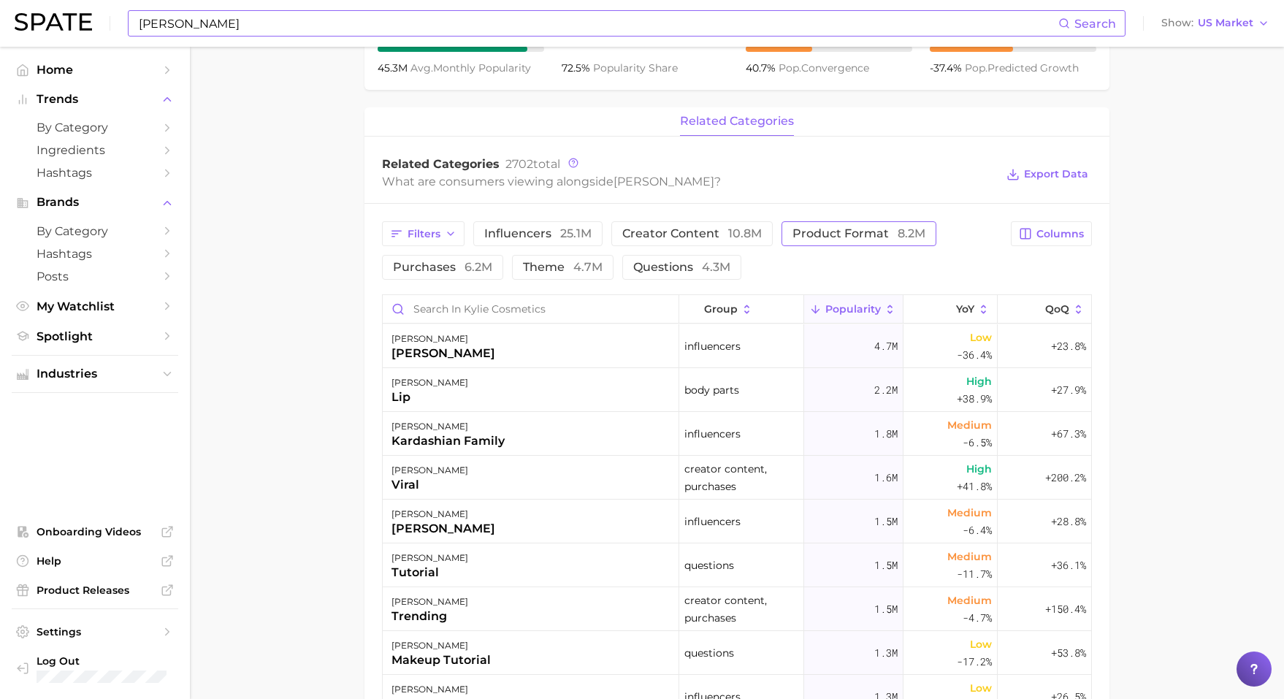
click at [843, 241] on button "product format 8.2m" at bounding box center [858, 233] width 155 height 25
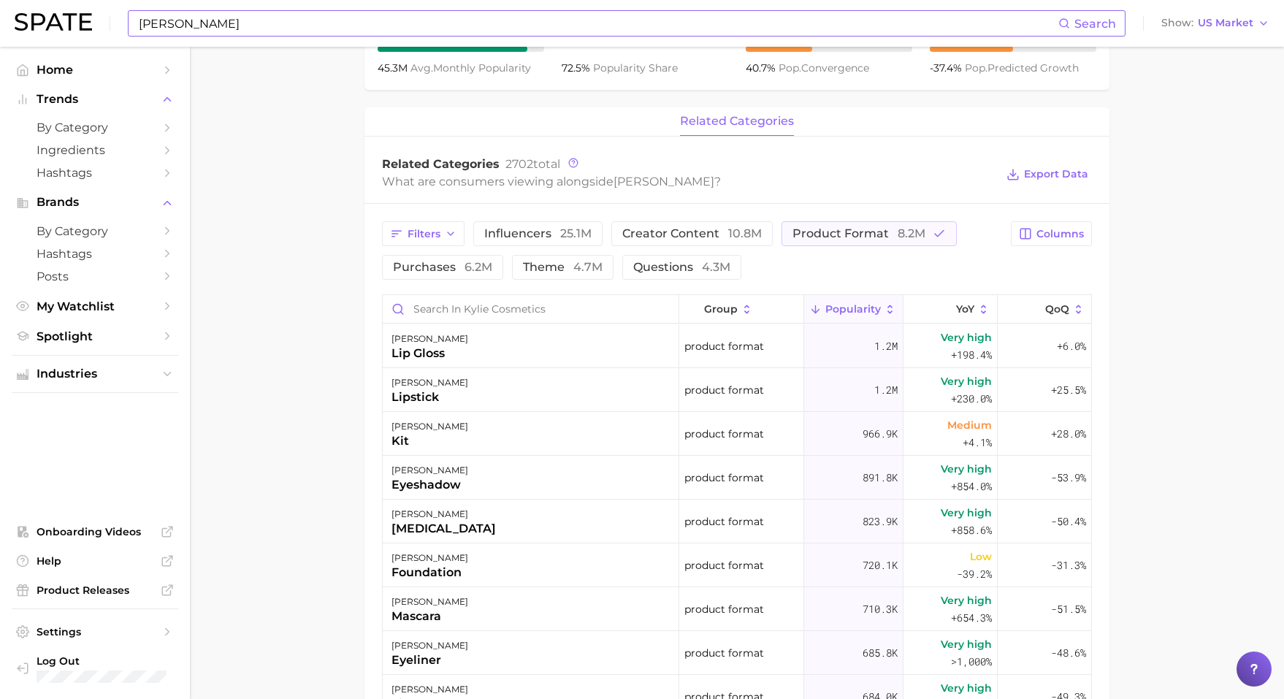
click at [276, 23] on input "[PERSON_NAME]" at bounding box center [597, 23] width 921 height 25
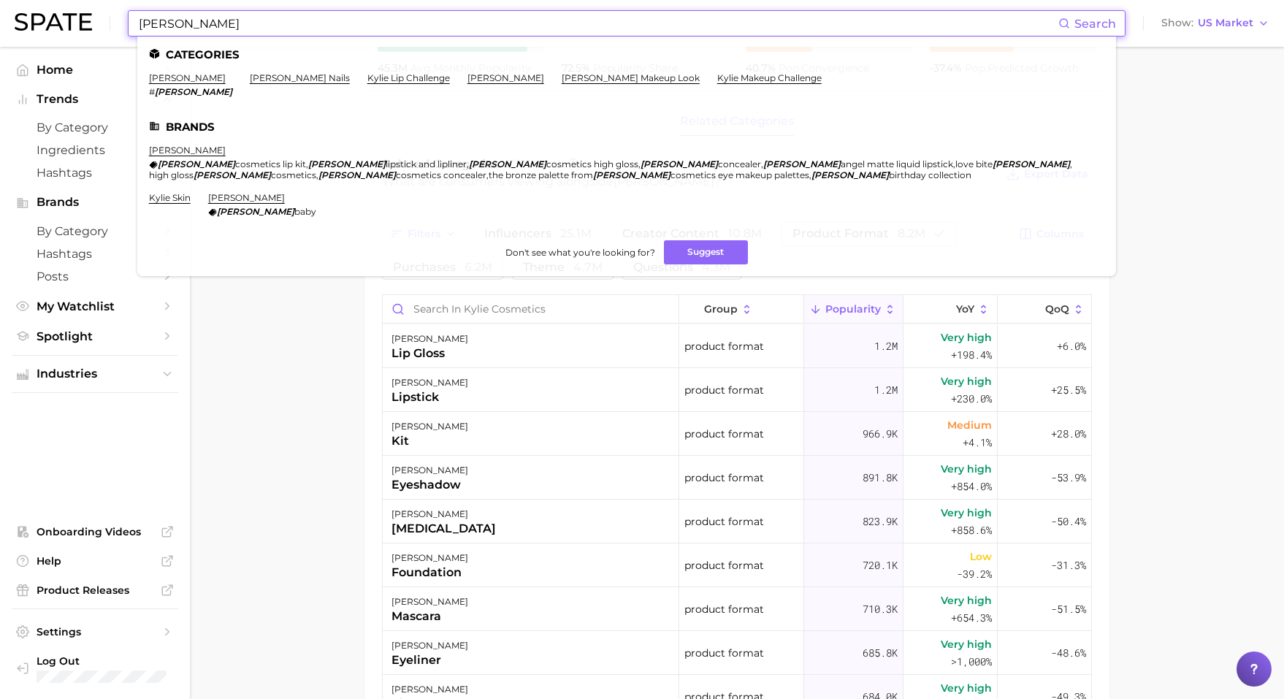
click at [277, 23] on input "[PERSON_NAME]" at bounding box center [597, 23] width 921 height 25
drag, startPoint x: 277, startPoint y: 23, endPoint x: 141, endPoint y: 23, distance: 135.8
click at [141, 23] on input "[PERSON_NAME]" at bounding box center [597, 23] width 921 height 25
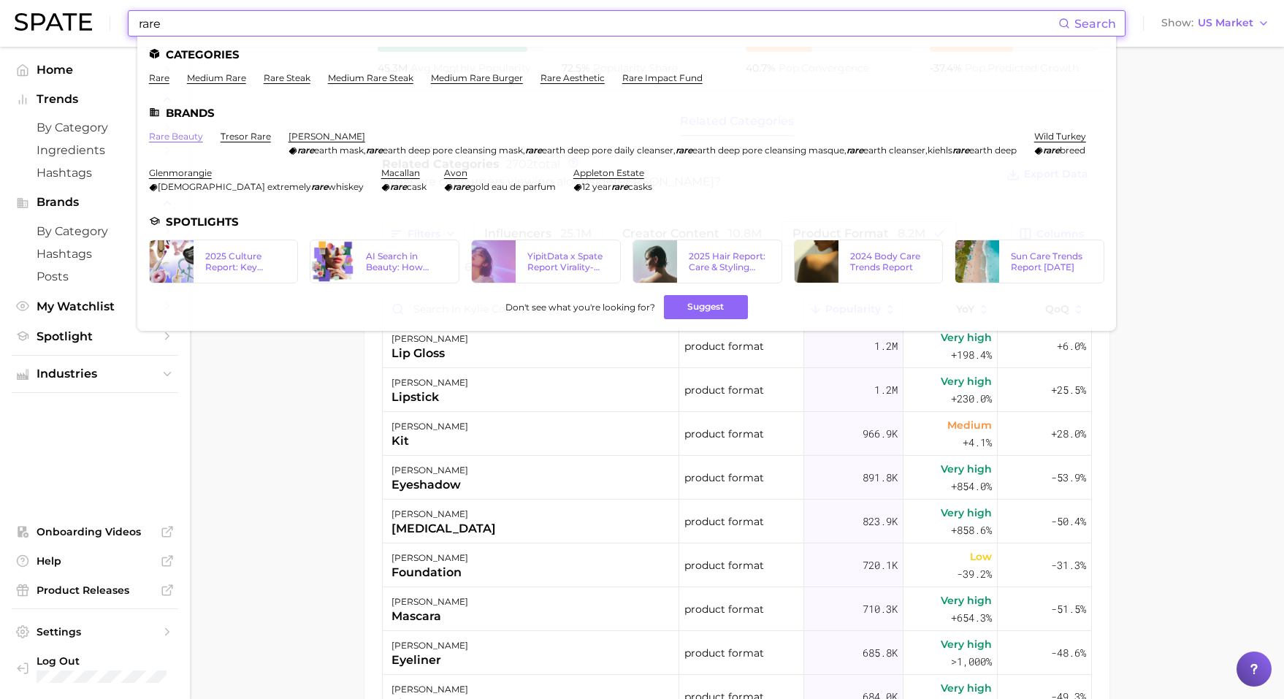
type input "rare"
click at [188, 131] on link "rare beauty" at bounding box center [176, 136] width 54 height 11
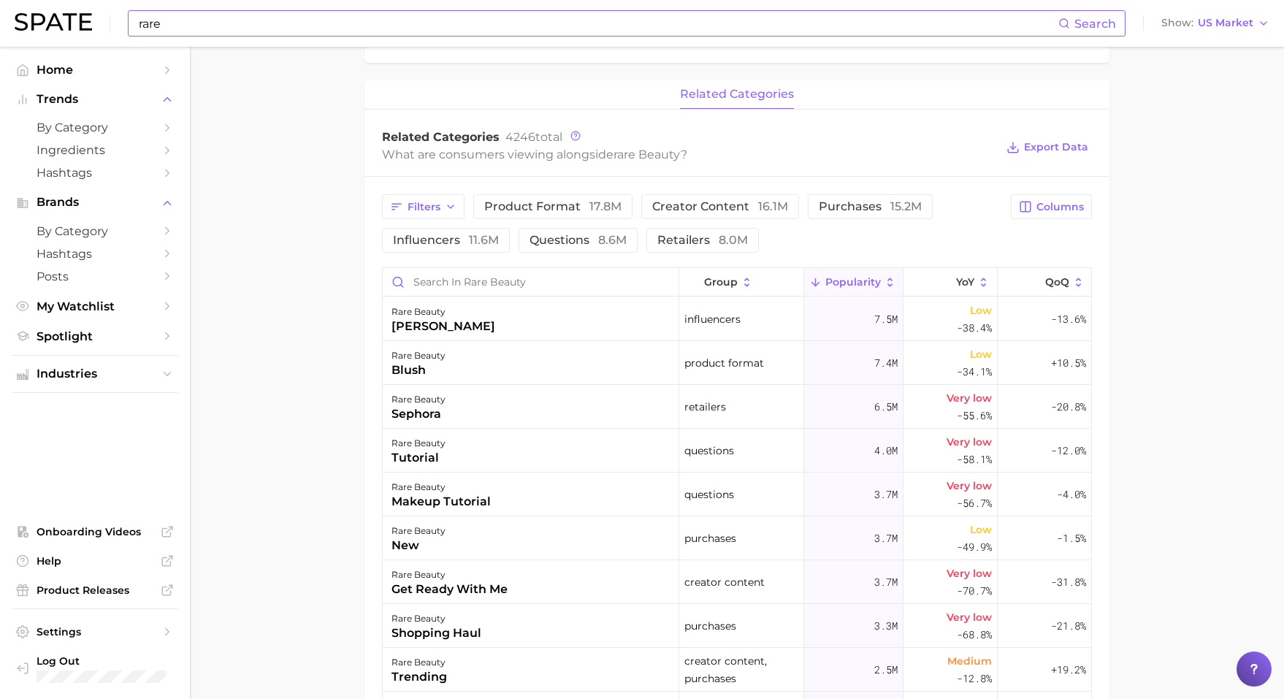
scroll to position [568, 0]
click at [530, 206] on span "product format 17.8m" at bounding box center [552, 205] width 137 height 12
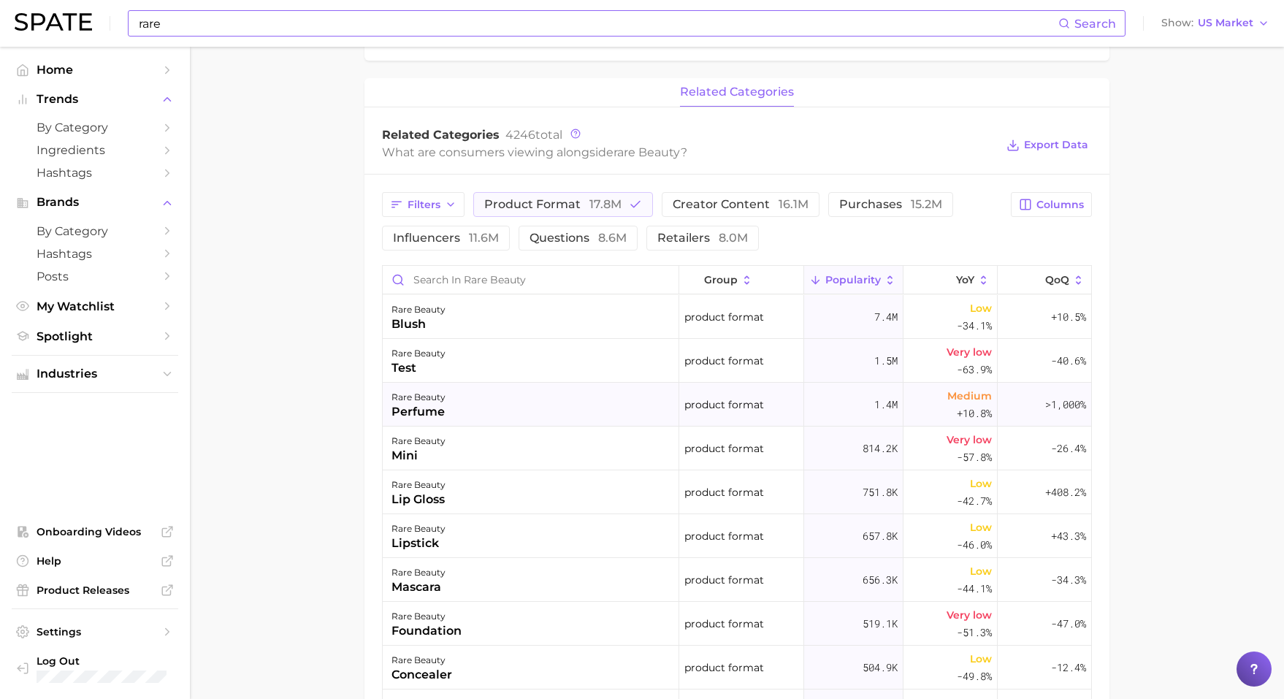
click at [502, 416] on div "rare beauty perfume" at bounding box center [531, 405] width 296 height 44
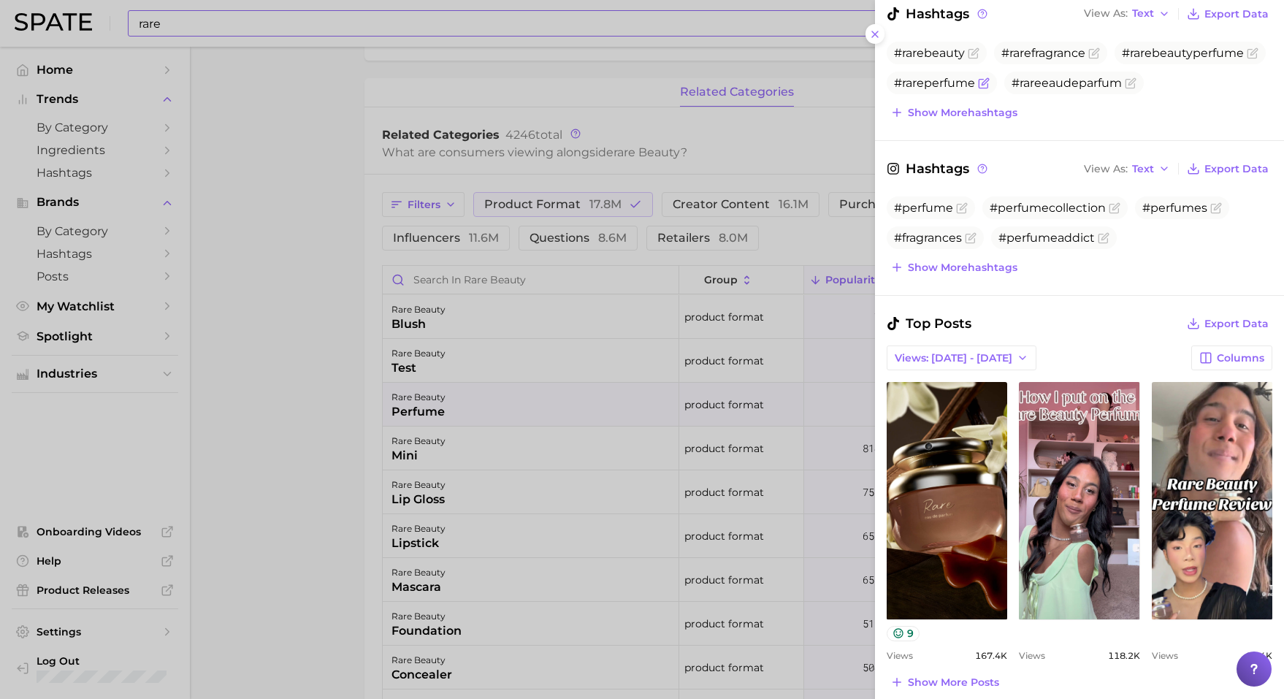
scroll to position [305, 0]
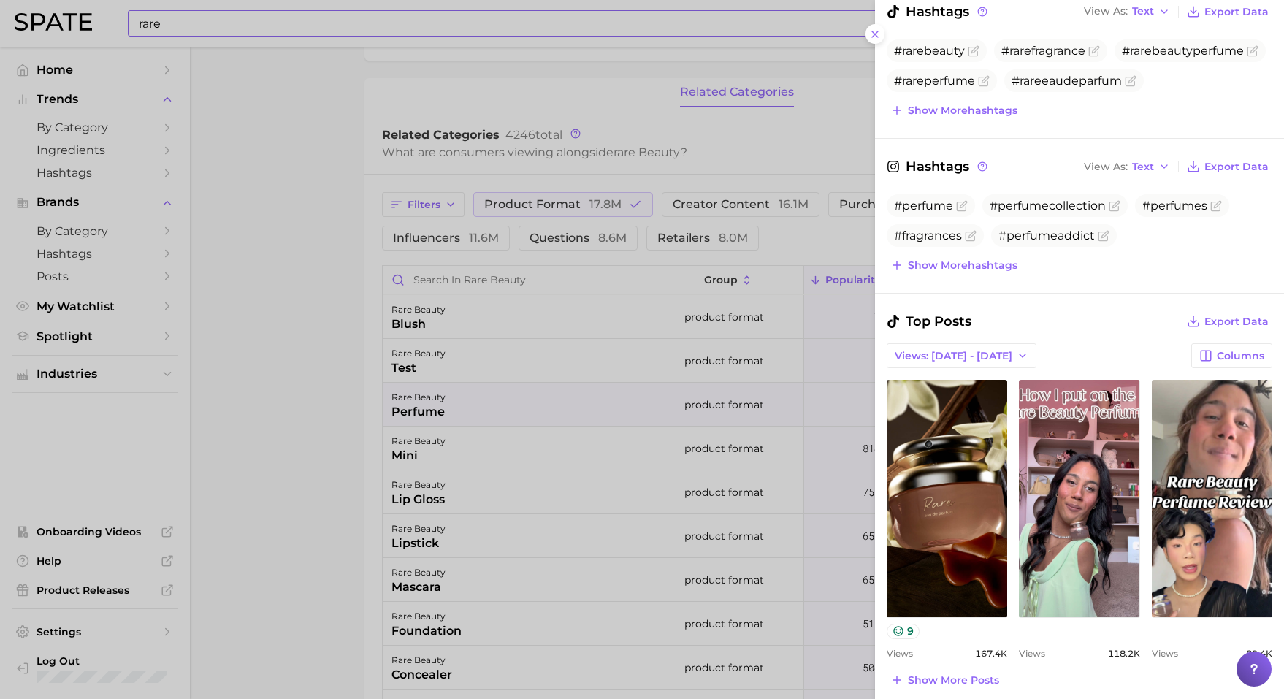
click at [539, 421] on div at bounding box center [642, 349] width 1284 height 699
